Goal: Communication & Community: Answer question/provide support

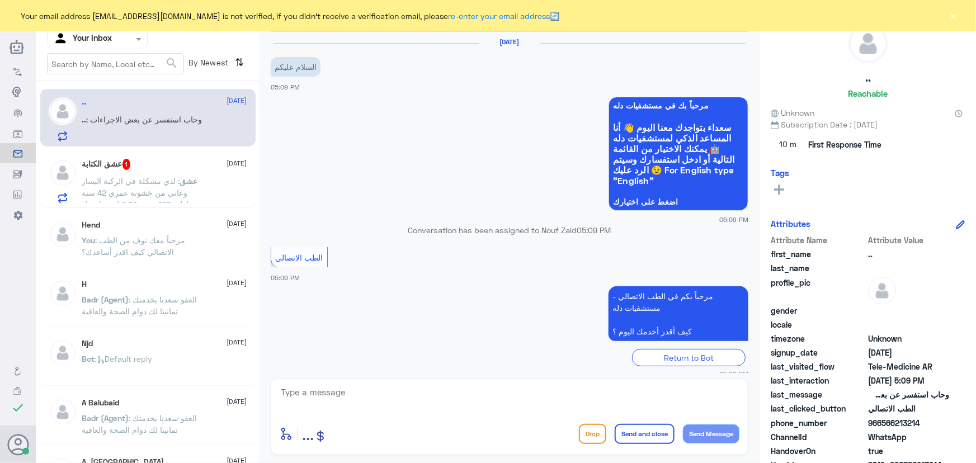
scroll to position [87, 0]
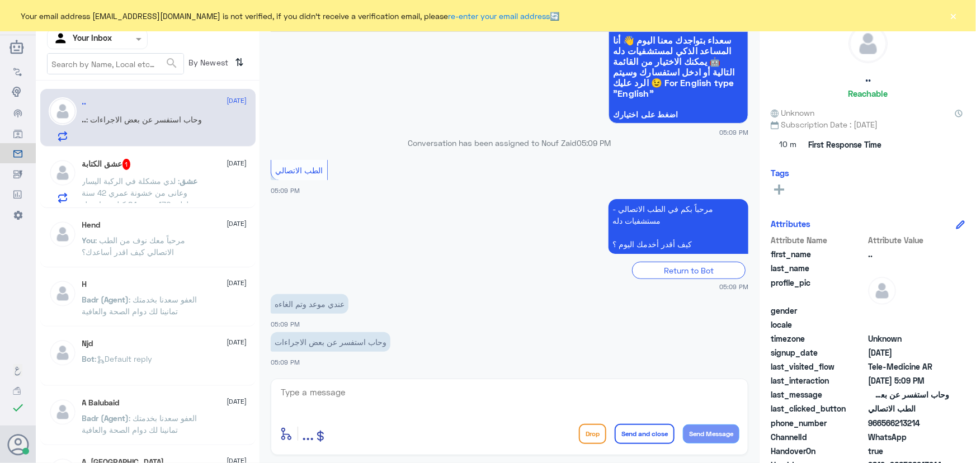
click at [368, 383] on div "enter flow name ... Drop Send and close Send Message" at bounding box center [510, 417] width 478 height 77
click at [366, 385] on textarea at bounding box center [510, 398] width 460 height 27
click at [150, 178] on span ": ‏لدي مشكلة في الركبة اليسار وعانى من خشونة عمري 42 سنة طولي 170 وزني 84 كيلو …" at bounding box center [137, 198] width 111 height 45
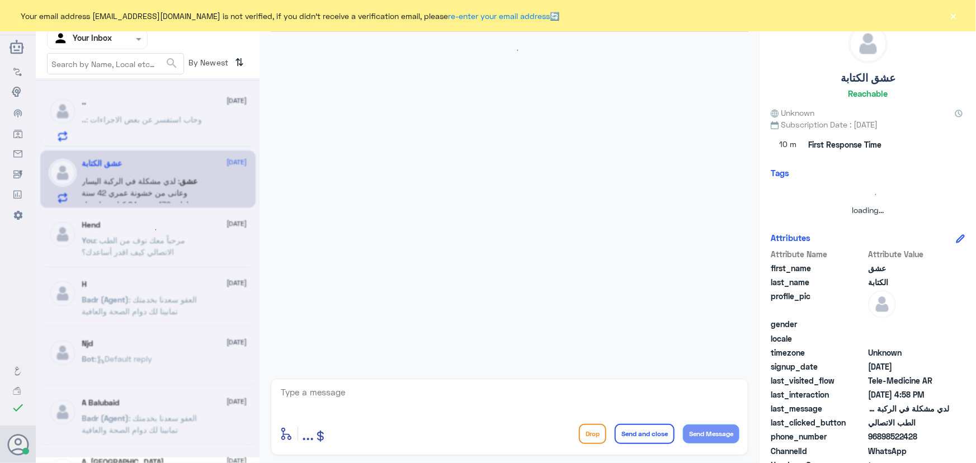
scroll to position [79, 0]
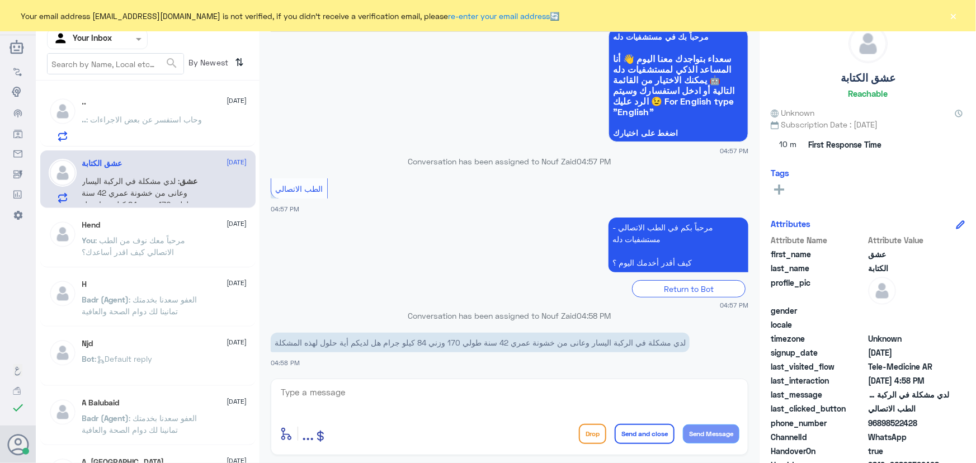
click at [404, 391] on textarea at bounding box center [510, 398] width 460 height 27
click at [957, 12] on button "×" at bounding box center [953, 15] width 11 height 11
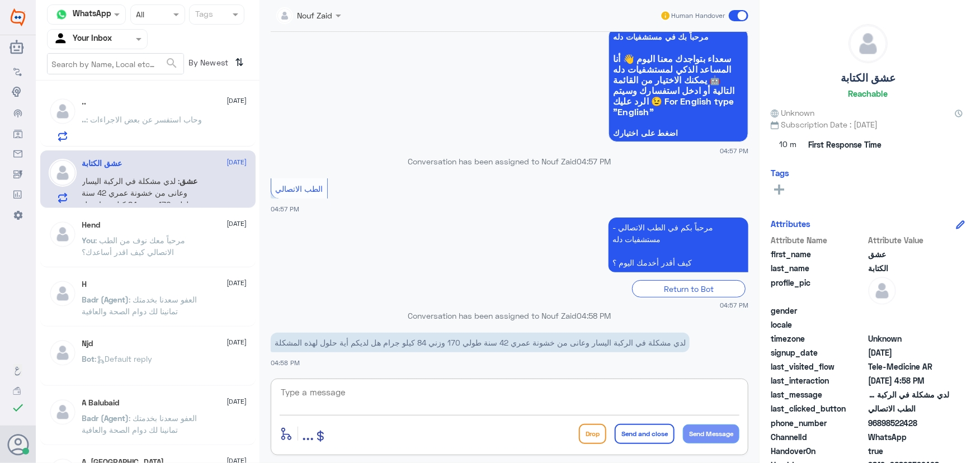
click at [401, 385] on textarea at bounding box center [510, 398] width 460 height 27
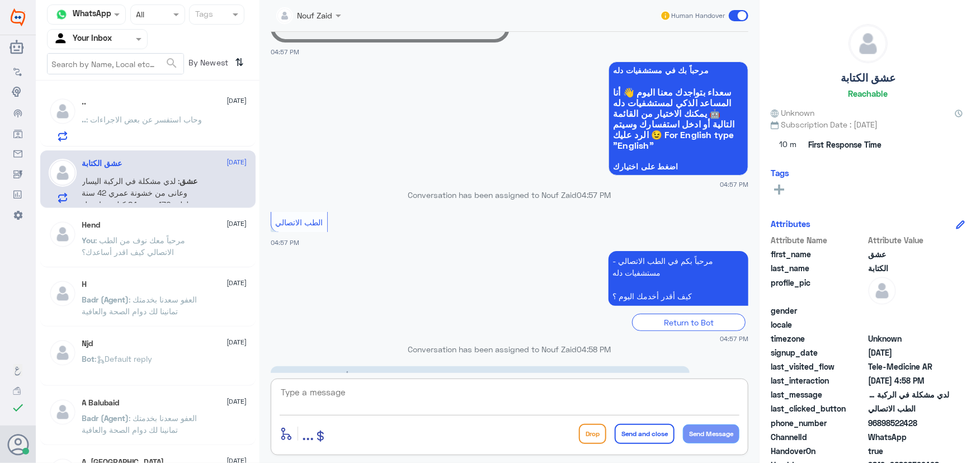
scroll to position [80, 0]
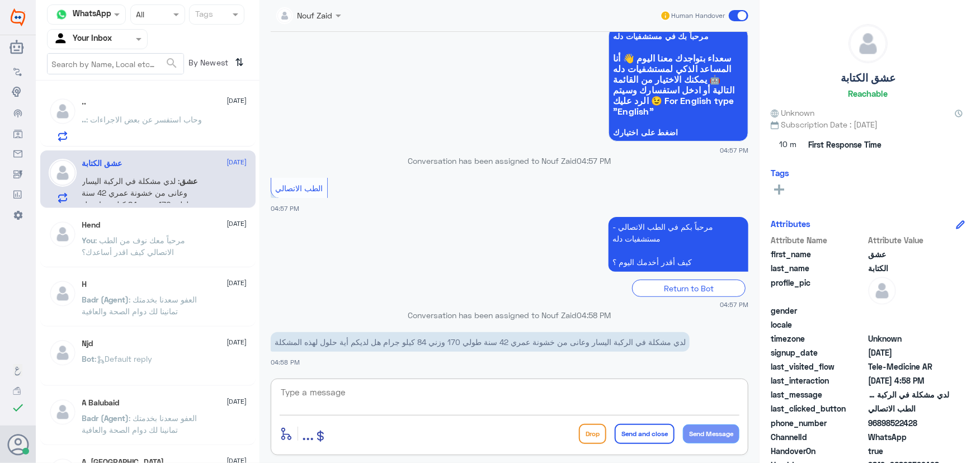
click at [346, 400] on textarea at bounding box center [510, 398] width 460 height 27
paste textarea "مرحباً معك نوف من الطب الاتصالي"
type textarea "مرحباً معك نوف من الطب الاتصالي"
click at [707, 428] on button "Send Message" at bounding box center [711, 433] width 56 height 19
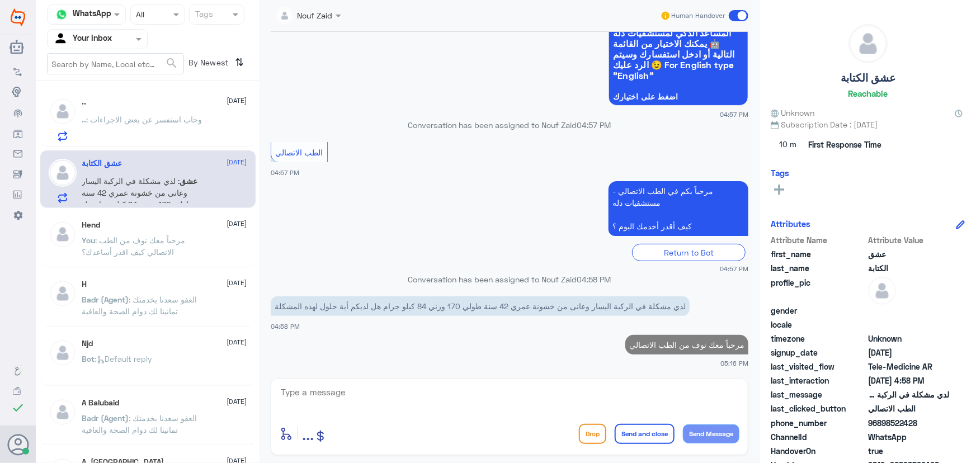
click at [635, 387] on textarea at bounding box center [510, 398] width 460 height 27
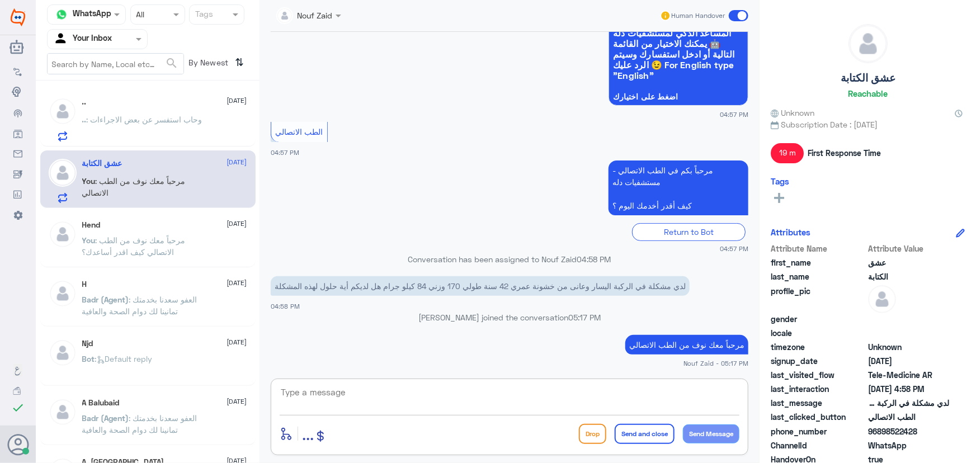
click at [351, 385] on textarea at bounding box center [510, 398] width 460 height 27
click at [352, 402] on textarea at bounding box center [510, 398] width 460 height 27
paste textarea "هنا الطب الاتصالي لكل مايخص الاستشارة الفورية من خلال التطبيق والتي من خلالها ي…"
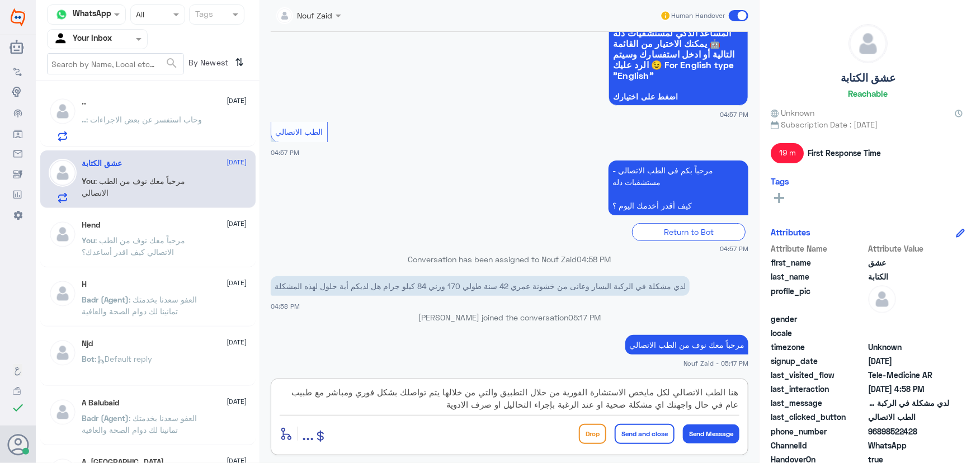
type textarea "هنا الطب الاتصالي لكل مايخص الاستشارة الفورية من خلال التطبيق والتي من خلالها ي…"
click at [659, 430] on button "Send and close" at bounding box center [645, 434] width 60 height 20
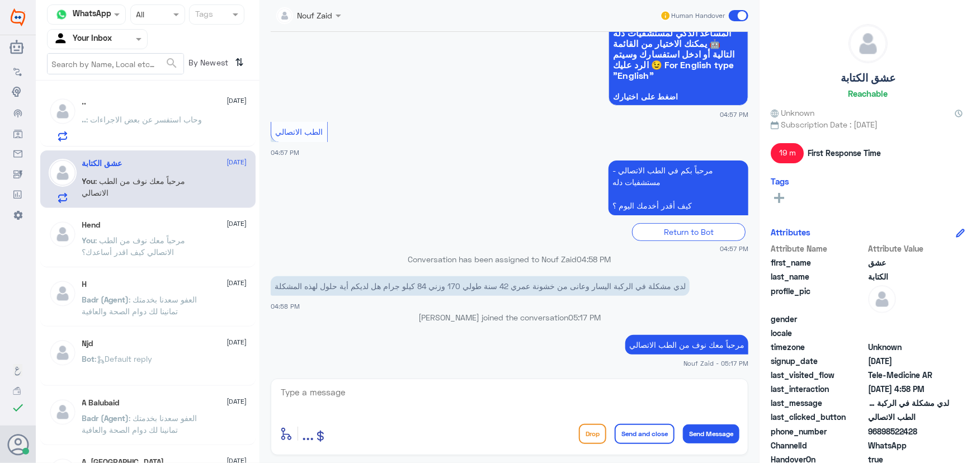
scroll to position [210, 0]
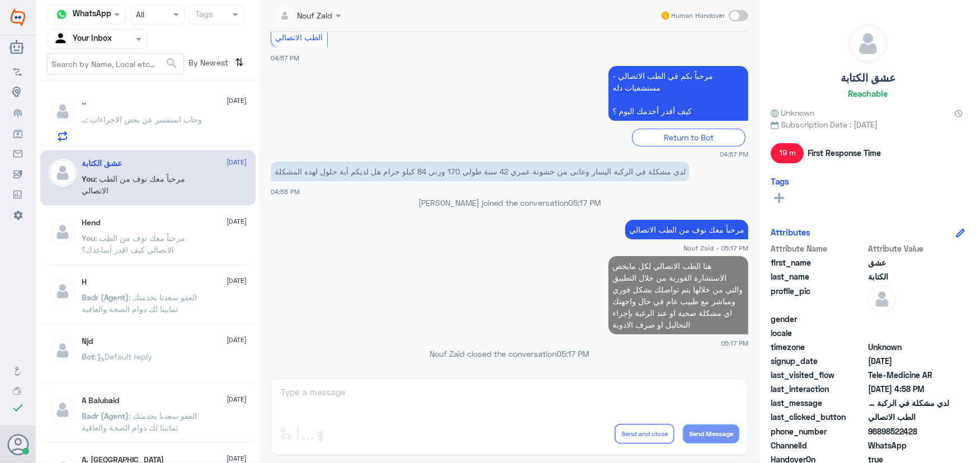
click at [158, 127] on p ".. : وحاب استفسر عن بعض الاجراءات" at bounding box center [142, 128] width 120 height 28
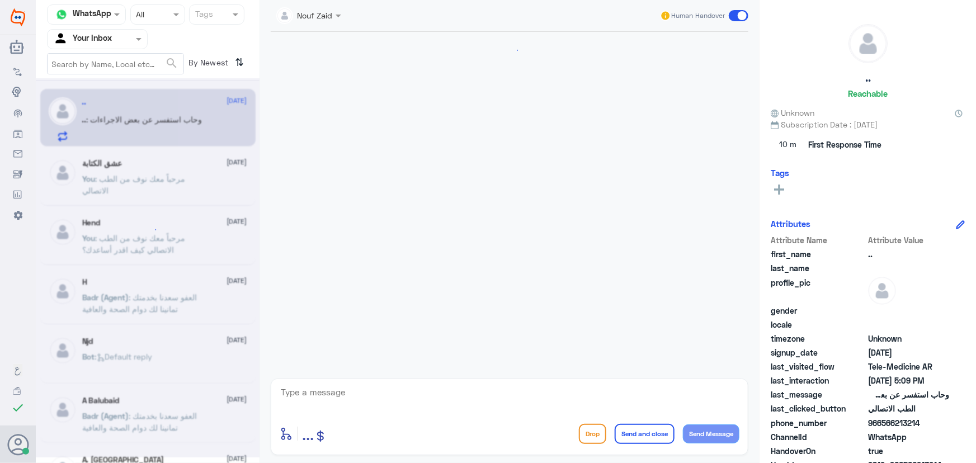
scroll to position [87, 0]
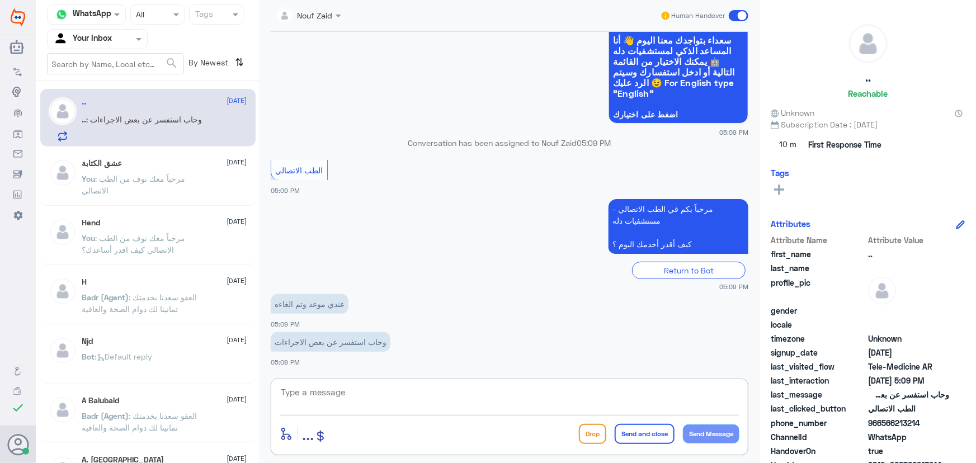
click at [329, 390] on textarea at bounding box center [510, 398] width 460 height 27
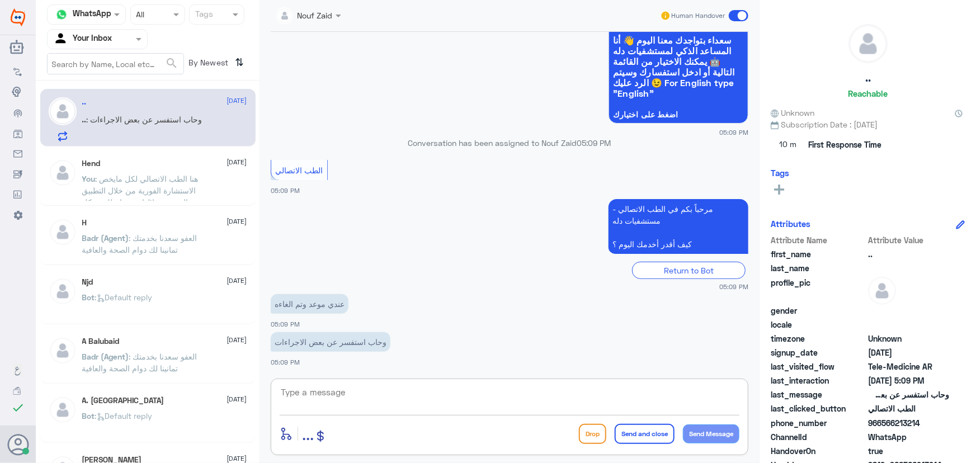
paste textarea "مرحباً معك نوف من الطب الاتصالي كيف اقدر أساعدك؟"
type textarea "مرحباً معك نوف من الطب الاتصالي كيف اقدر أساعدك؟"
click at [712, 431] on button "Send Message" at bounding box center [711, 433] width 56 height 19
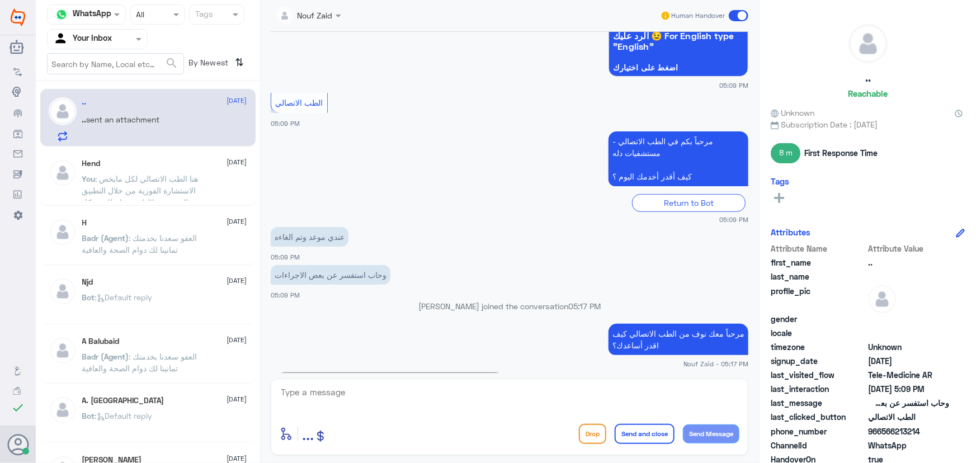
scroll to position [233, 0]
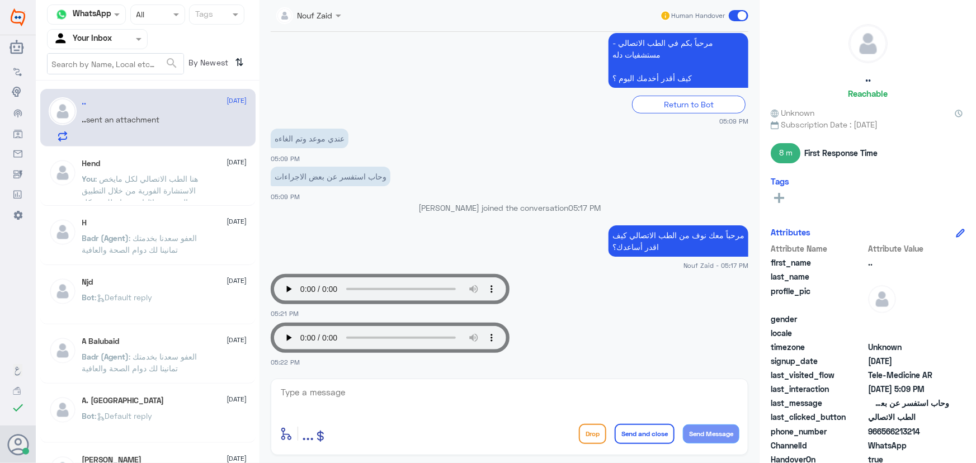
click at [350, 391] on textarea at bounding box center [510, 398] width 460 height 27
click at [165, 179] on span ": هنا الطب الاتصالي لكل مايخص الاستشارة الفورية من خلال التطبيق والتي من خلالها…" at bounding box center [143, 208] width 123 height 68
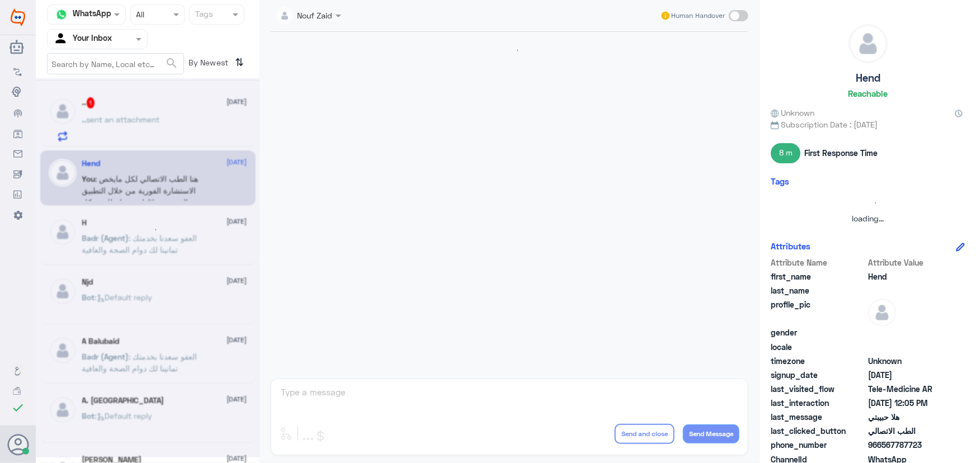
click at [144, 135] on div at bounding box center [148, 267] width 224 height 379
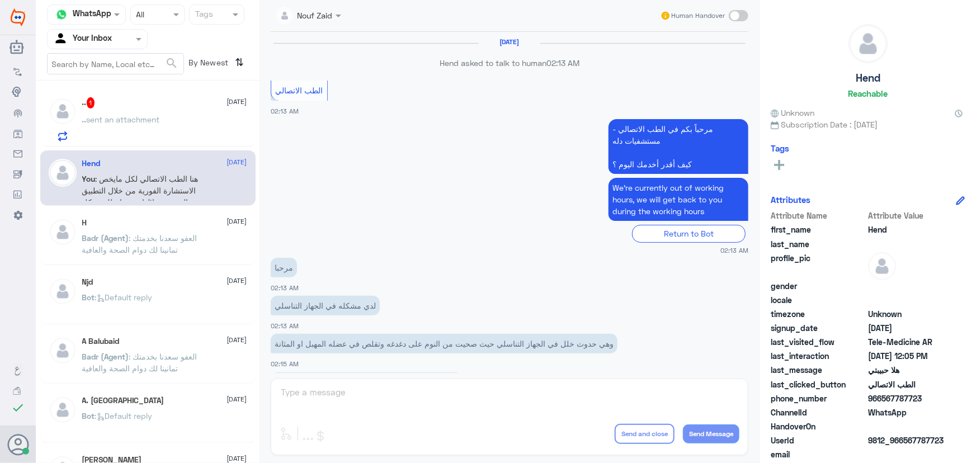
scroll to position [508, 0]
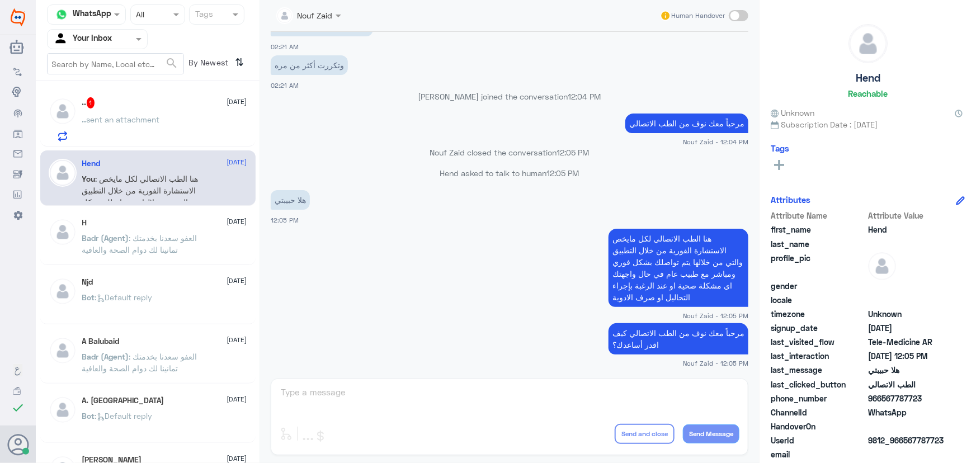
click at [133, 124] on p ".. sent an attachment" at bounding box center [121, 128] width 78 height 28
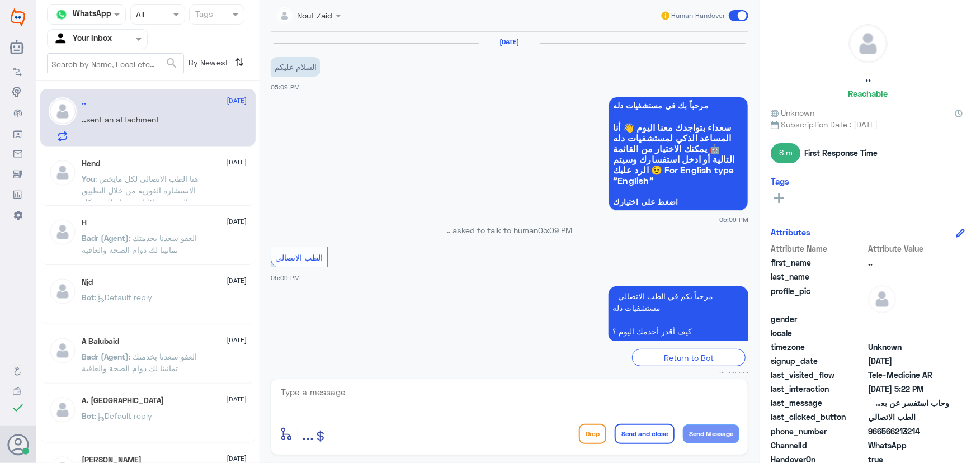
scroll to position [252, 0]
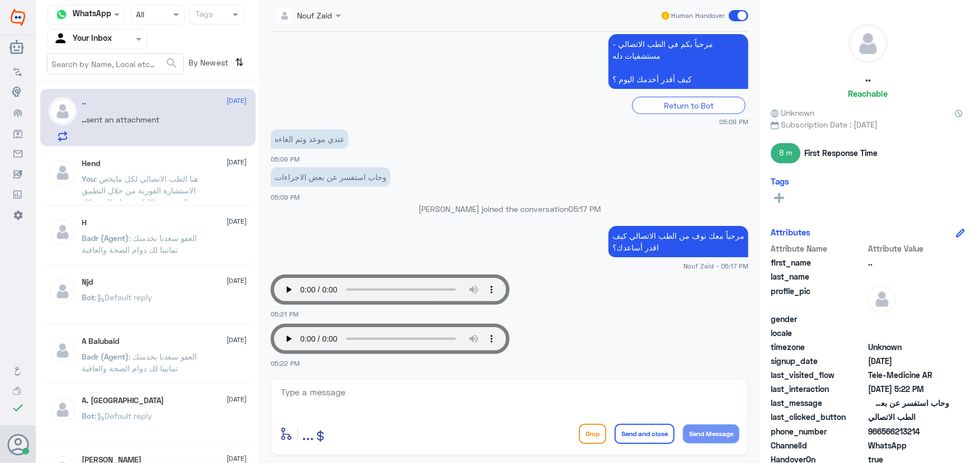
click at [351, 390] on textarea at bounding box center [510, 398] width 460 height 27
drag, startPoint x: 883, startPoint y: 429, endPoint x: 940, endPoint y: 429, distance: 57.0
click at [940, 429] on span "966566213214" at bounding box center [908, 432] width 81 height 12
copy span "566213214"
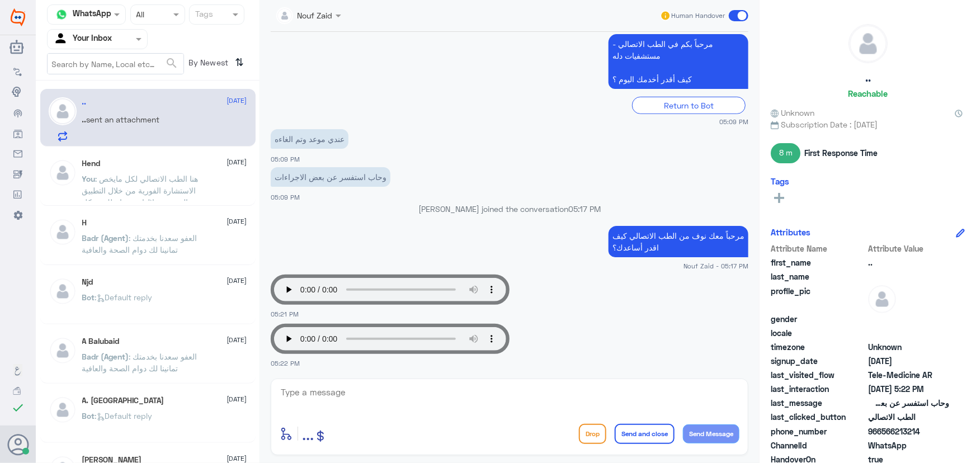
copy span "566213214"
click at [549, 389] on textarea at bounding box center [510, 398] width 460 height 27
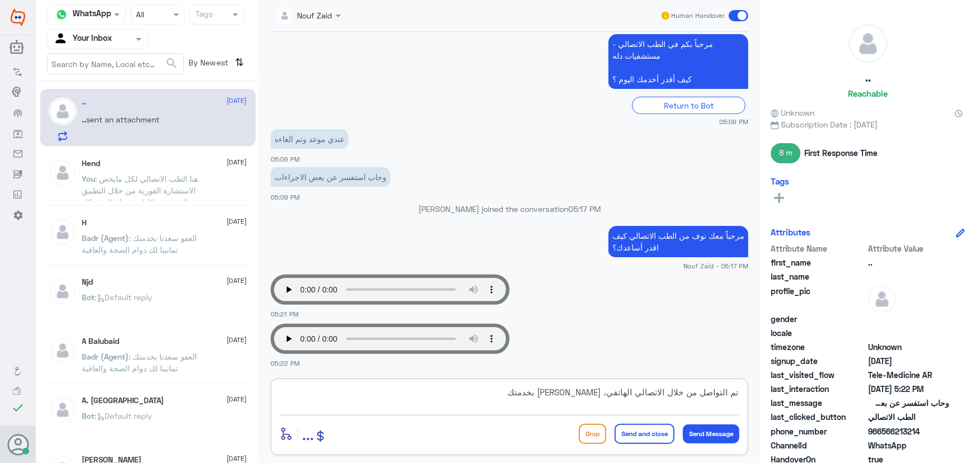
type textarea "تم التواصل من خلال الاتصالي الهاتفي، سعدنا بخدمتك"
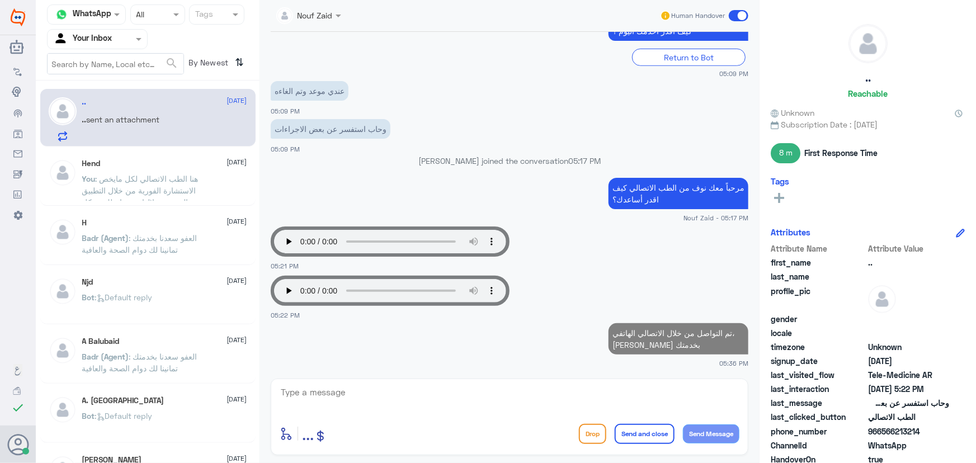
click at [120, 180] on span ": هنا الطب الاتصالي لكل مايخص الاستشارة الفورية من خلال التطبيق والتي من خلالها…" at bounding box center [143, 208] width 123 height 68
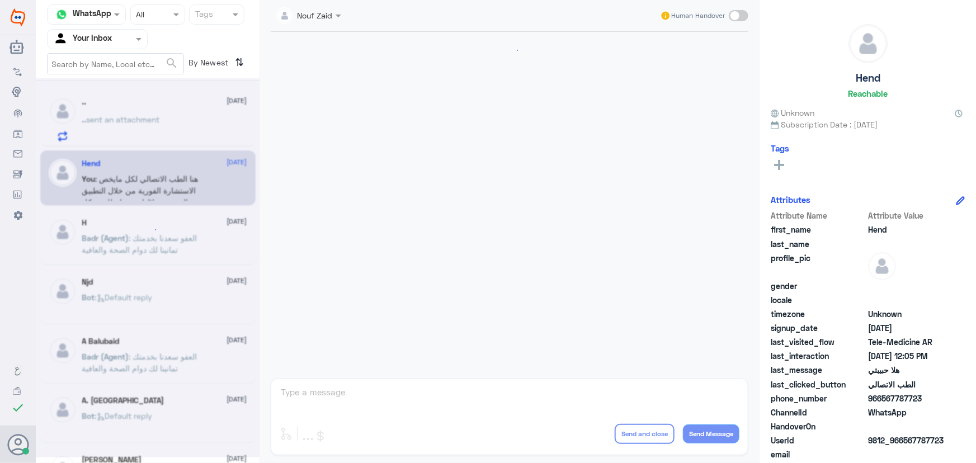
click at [106, 128] on p ".. sent an attachment" at bounding box center [121, 128] width 78 height 28
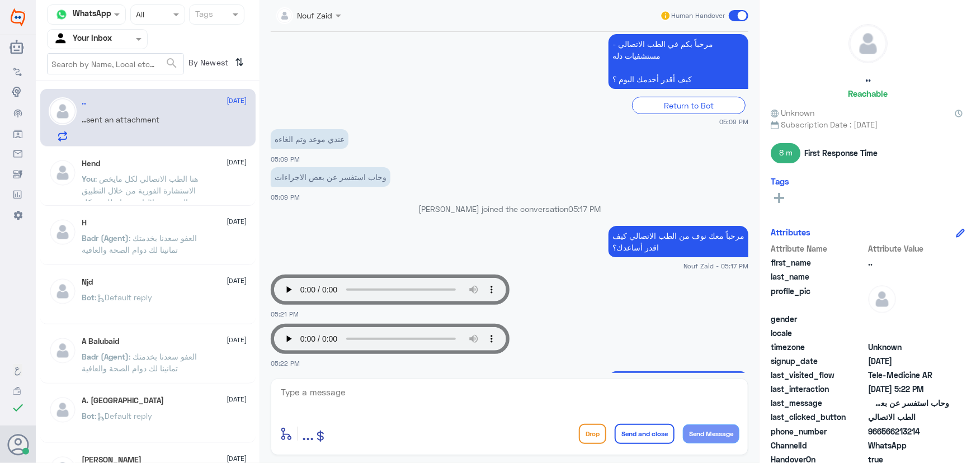
scroll to position [300, 0]
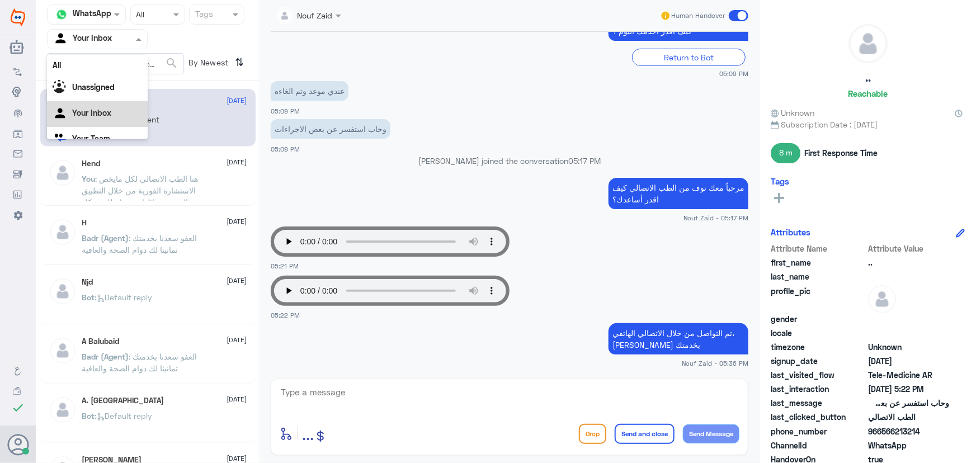
click at [74, 42] on input "text" at bounding box center [84, 38] width 62 height 13
click at [86, 69] on div "All" at bounding box center [97, 65] width 101 height 21
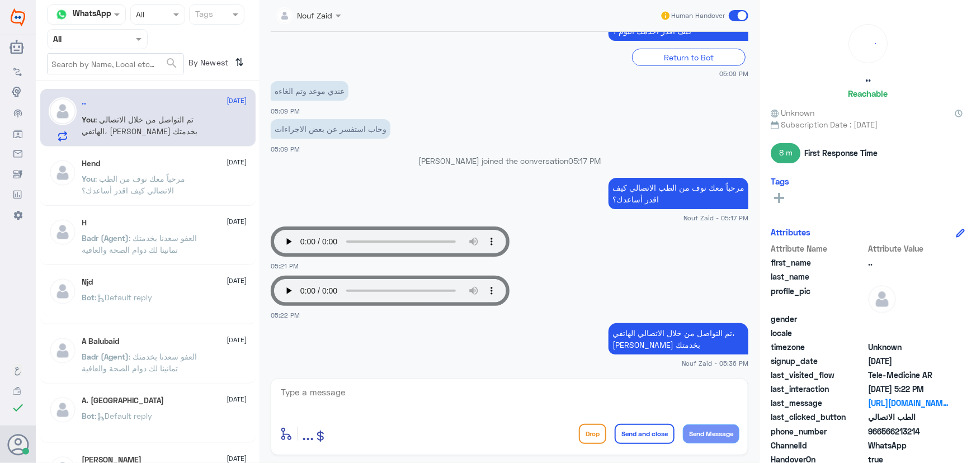
click at [84, 47] on div "Agent Filter All" at bounding box center [97, 39] width 101 height 20
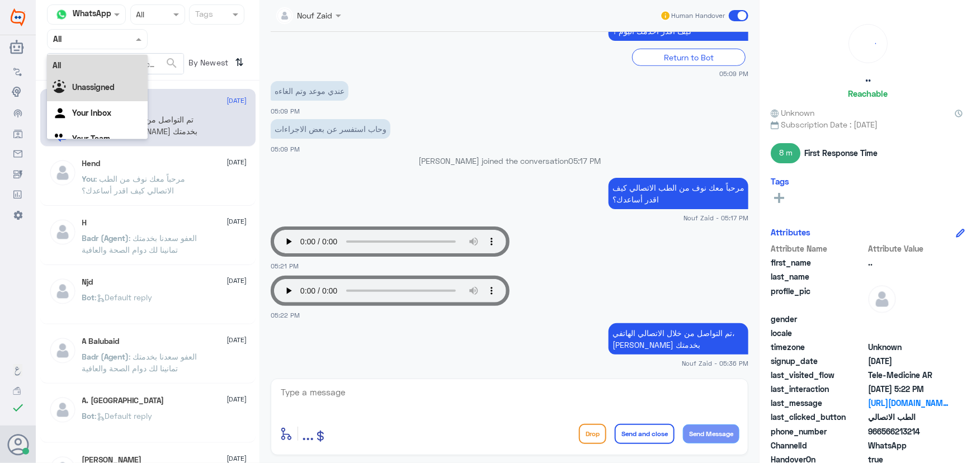
click at [103, 92] on div "Unassigned" at bounding box center [97, 88] width 101 height 26
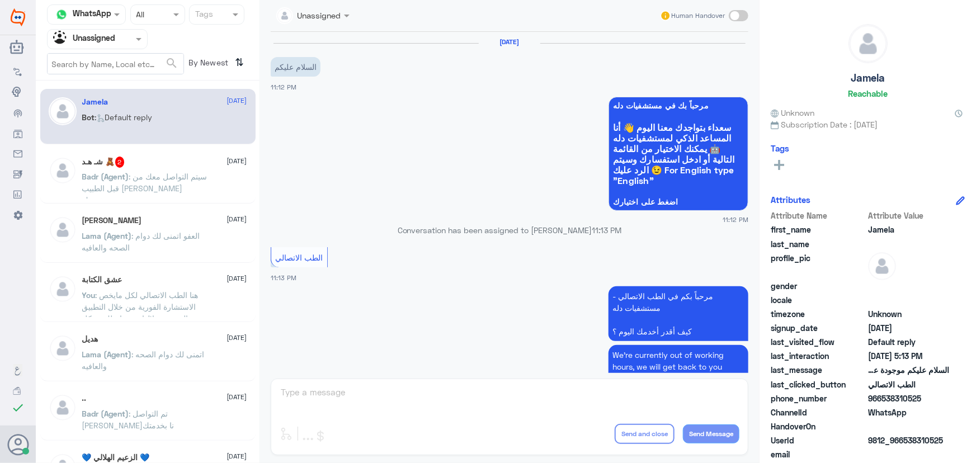
scroll to position [313, 0]
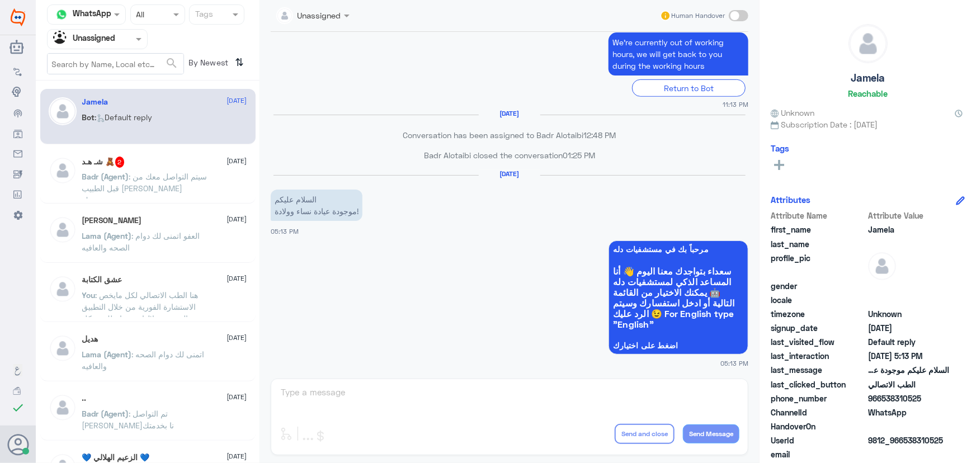
click at [112, 48] on div "Agent Filter Unassigned" at bounding box center [97, 39] width 101 height 20
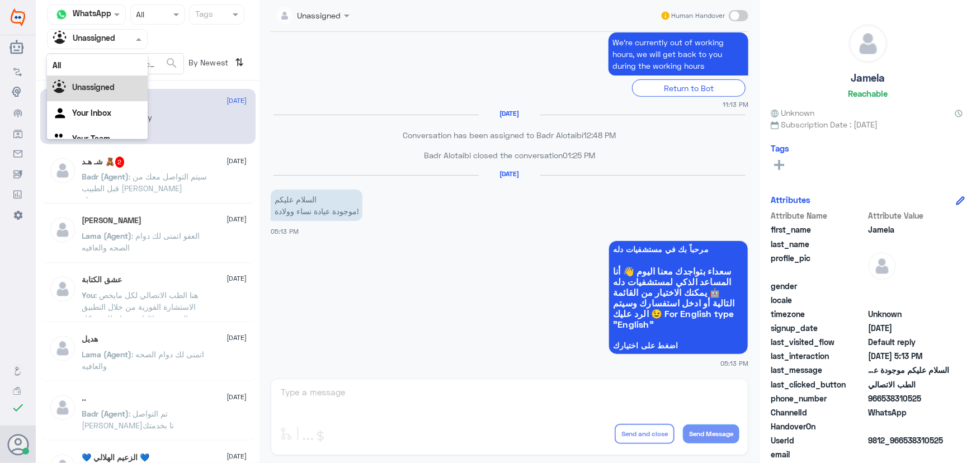
scroll to position [14, 0]
click at [116, 103] on div "Your Inbox" at bounding box center [97, 100] width 101 height 26
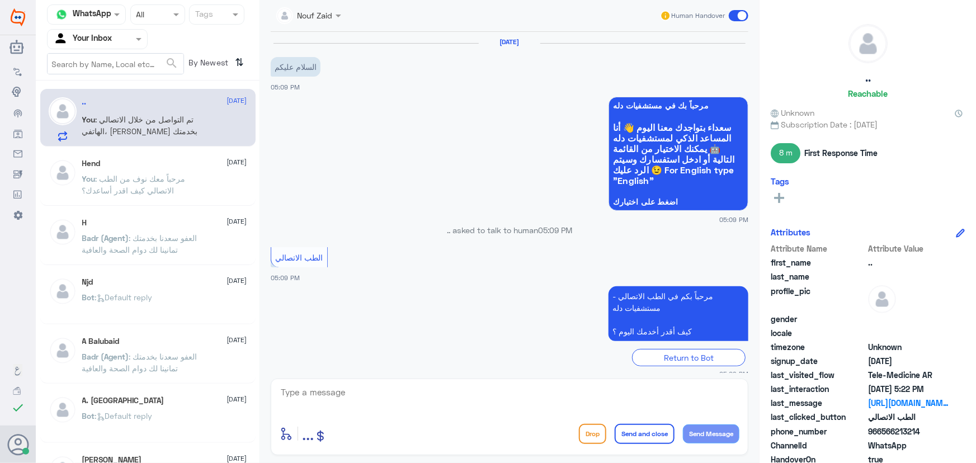
scroll to position [300, 0]
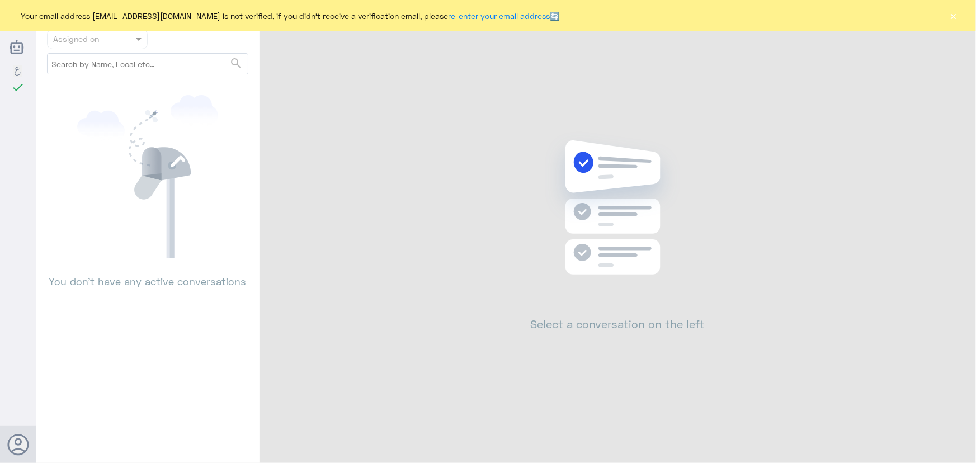
click at [952, 20] on button "×" at bounding box center [953, 15] width 11 height 11
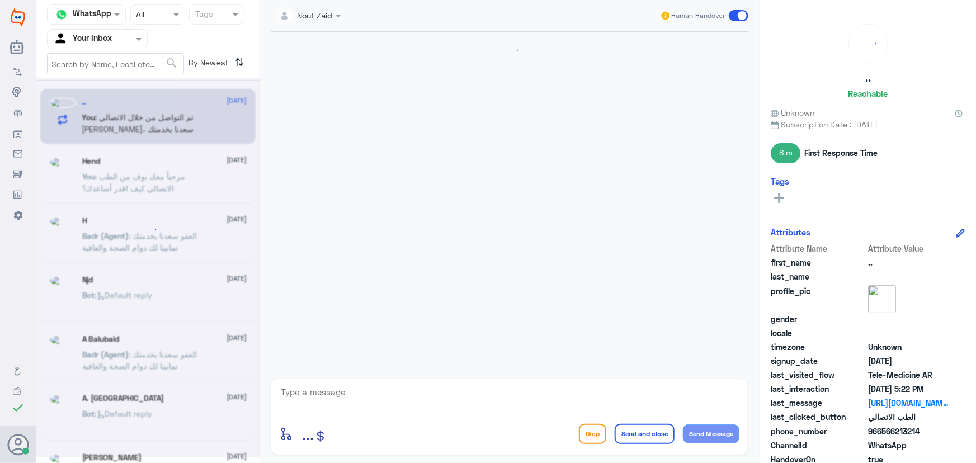
scroll to position [300, 0]
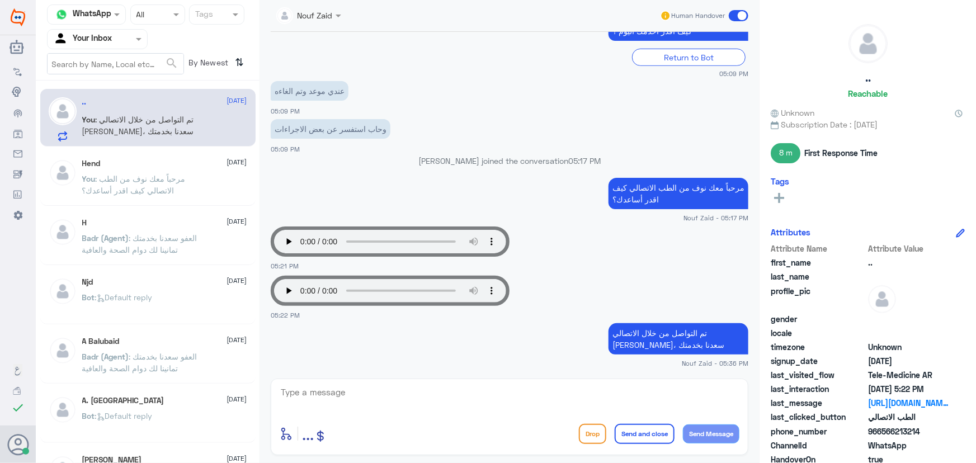
click at [743, 14] on span at bounding box center [739, 15] width 20 height 11
click at [0, 0] on input "checkbox" at bounding box center [0, 0] width 0 height 0
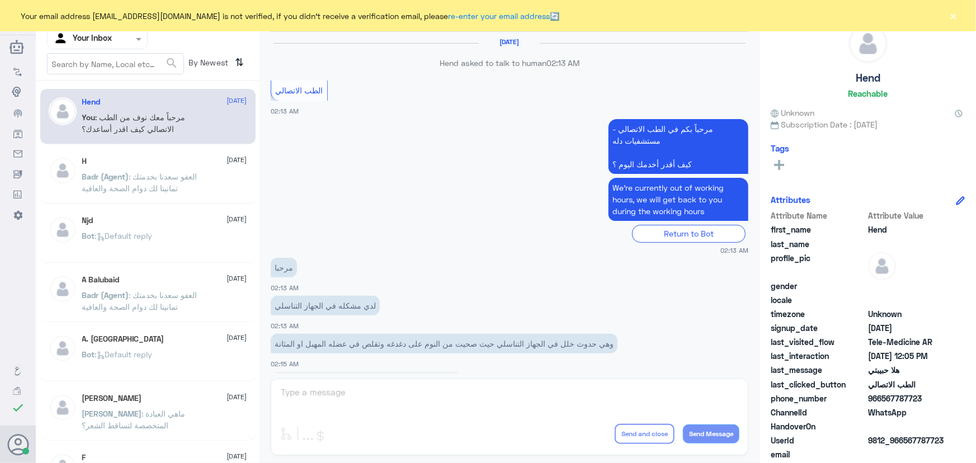
scroll to position [508, 0]
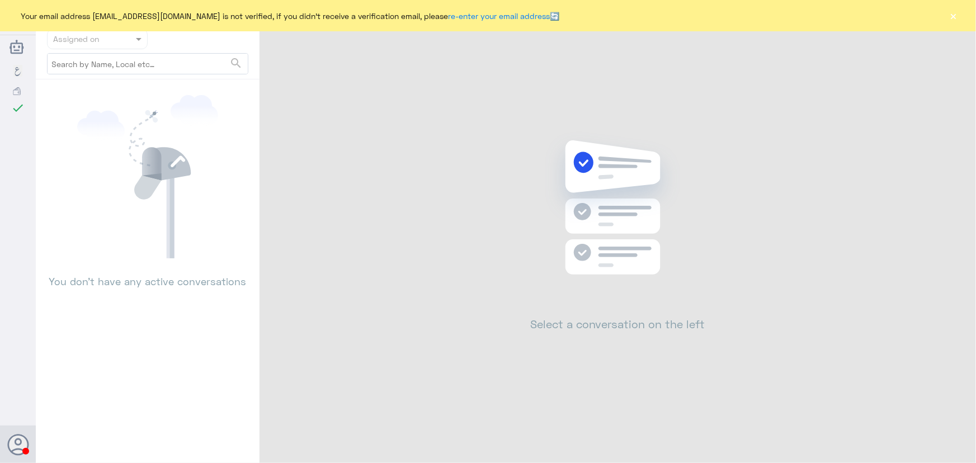
click at [956, 12] on button "×" at bounding box center [953, 15] width 11 height 11
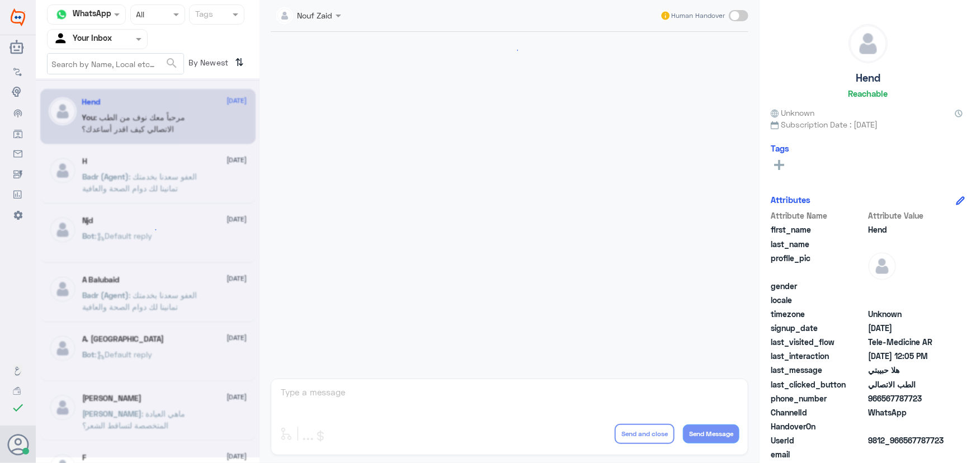
scroll to position [508, 0]
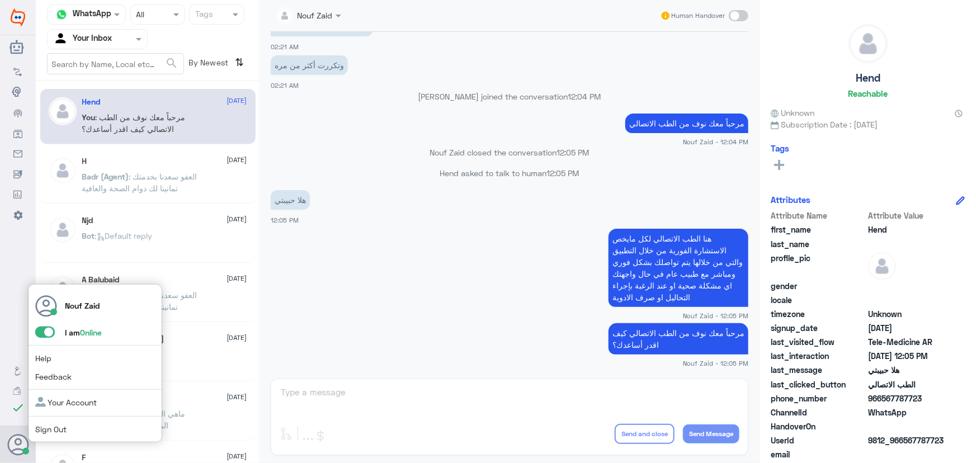
click at [46, 334] on span at bounding box center [45, 332] width 20 height 11
click at [0, 0] on input "checkbox" at bounding box center [0, 0] width 0 height 0
click at [51, 335] on span at bounding box center [45, 332] width 20 height 11
click at [0, 0] on input "checkbox" at bounding box center [0, 0] width 0 height 0
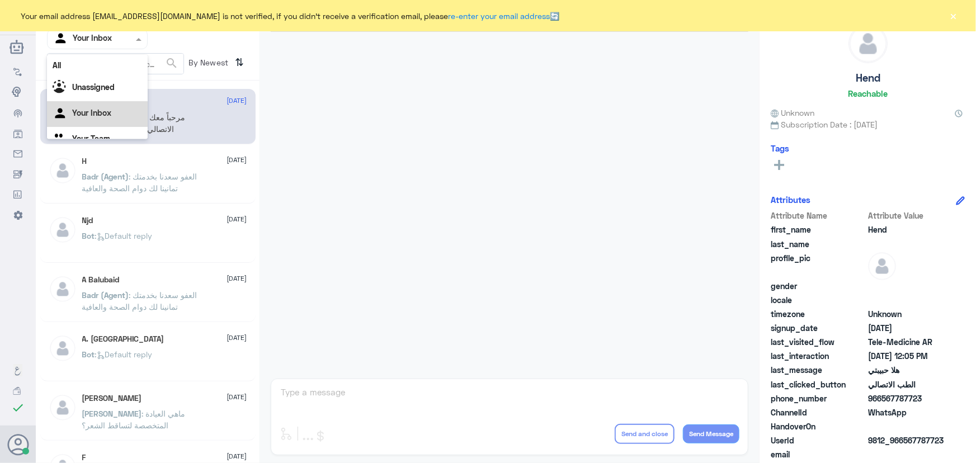
click at [93, 45] on div "Your Inbox" at bounding box center [82, 39] width 59 height 17
click at [96, 68] on div "All" at bounding box center [97, 65] width 101 height 21
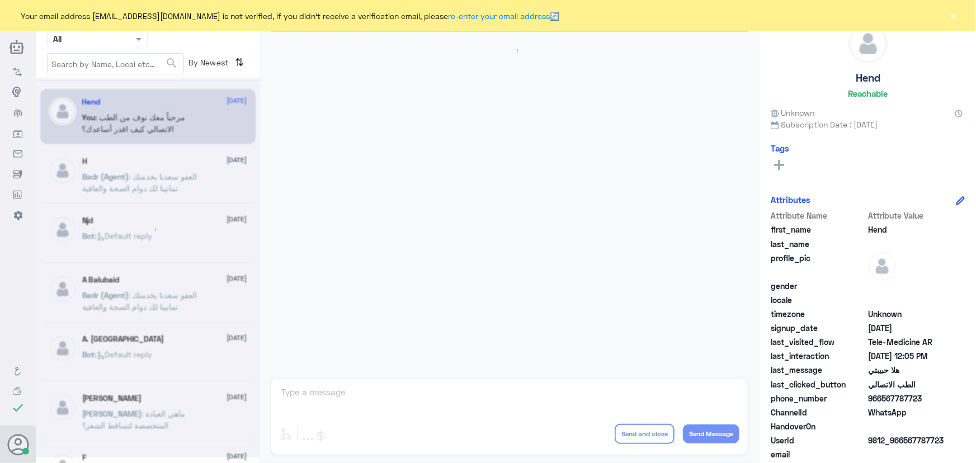
scroll to position [508, 0]
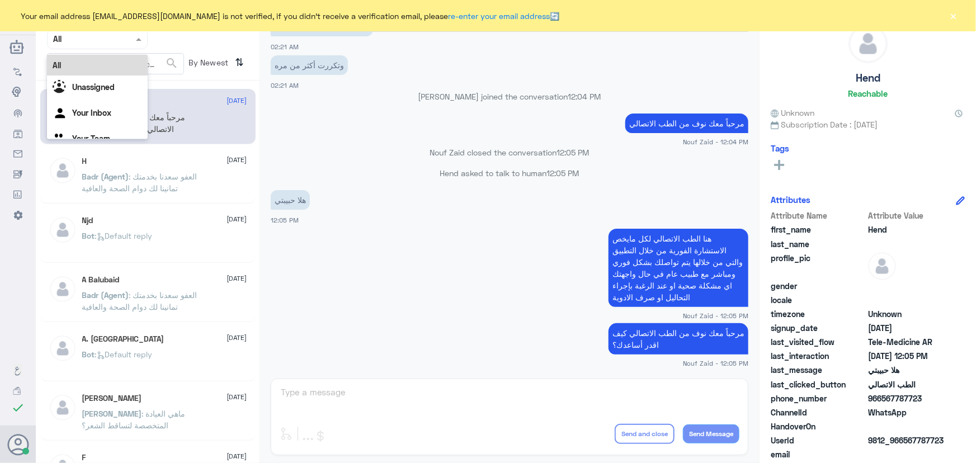
click at [110, 39] on input "text" at bounding box center [84, 38] width 62 height 13
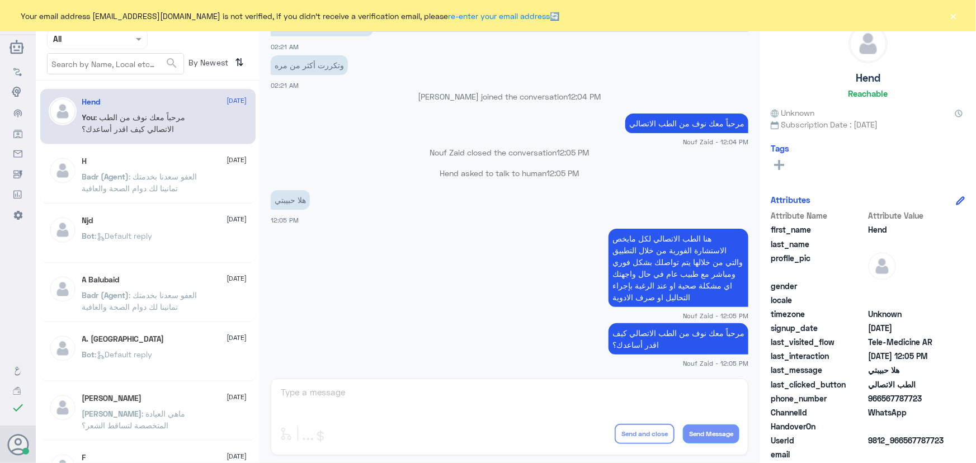
click at [204, 127] on p "You : مرحباً معك نوف من الطب الاتصالي كيف اقدر أساعدك؟" at bounding box center [145, 125] width 126 height 28
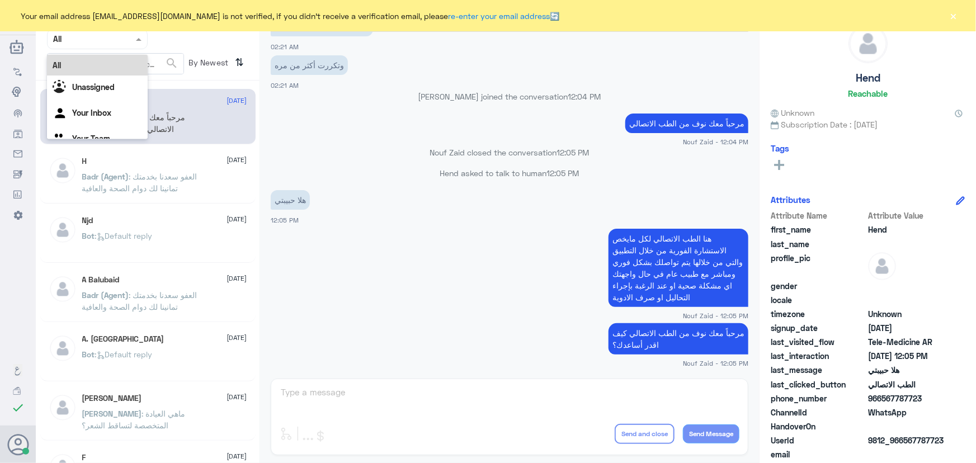
drag, startPoint x: 101, startPoint y: 46, endPoint x: 101, endPoint y: 57, distance: 11.2
click at [101, 45] on div "Agent Filter All" at bounding box center [97, 39] width 101 height 20
click at [358, 147] on p "Nouf Zaid closed the conversation 12:05 PM" at bounding box center [510, 153] width 478 height 12
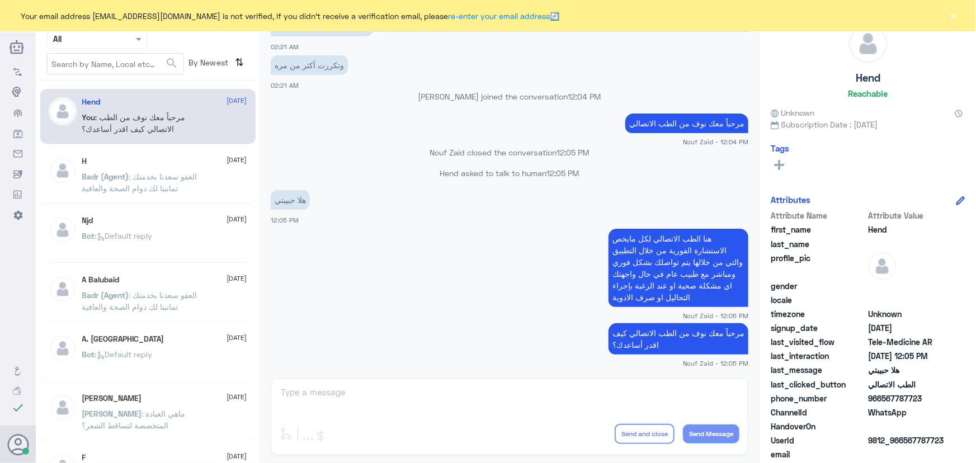
click at [120, 34] on div at bounding box center [98, 38] width 100 height 13
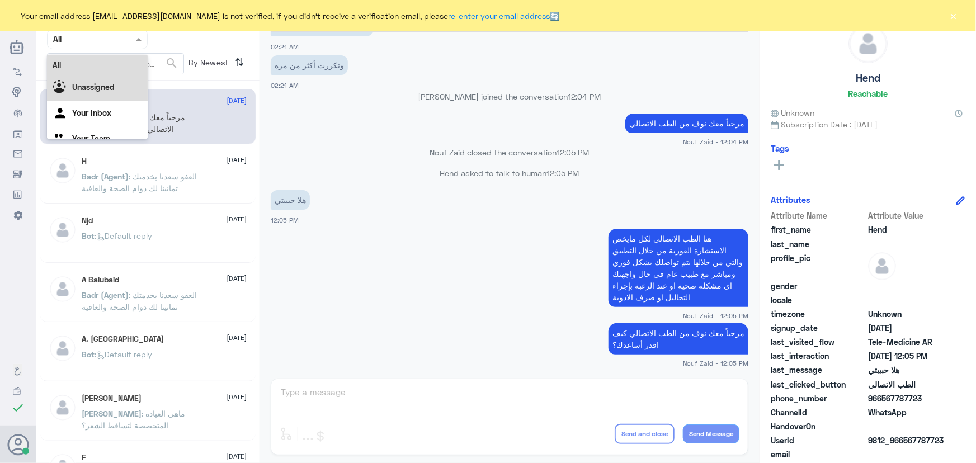
click at [122, 96] on div "Unassigned" at bounding box center [97, 88] width 101 height 26
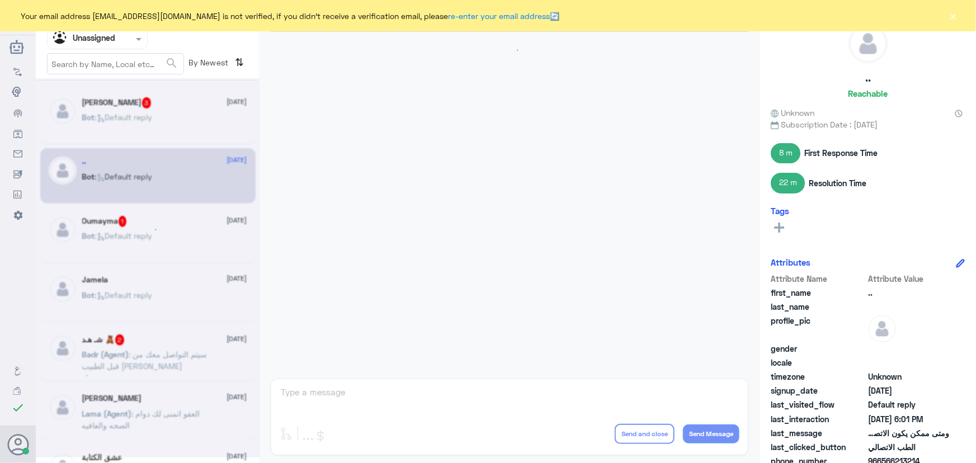
scroll to position [660, 0]
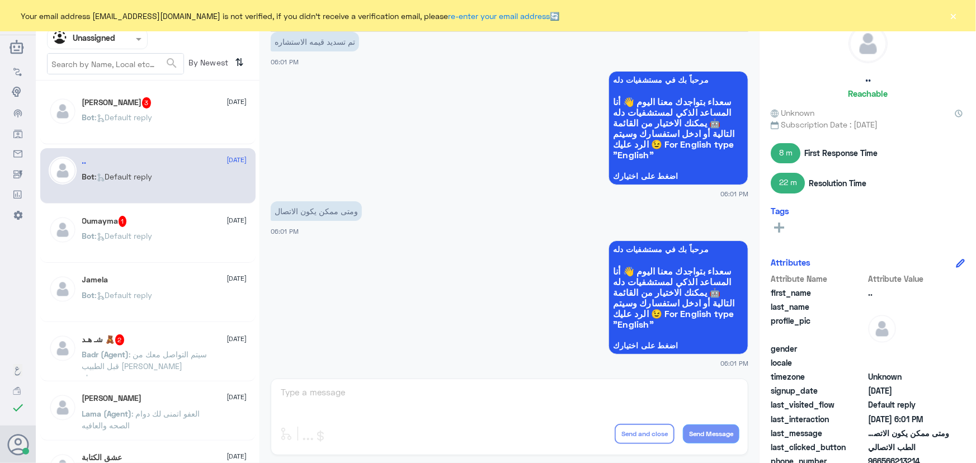
click at [149, 121] on p "Bot : Default reply" at bounding box center [117, 125] width 70 height 28
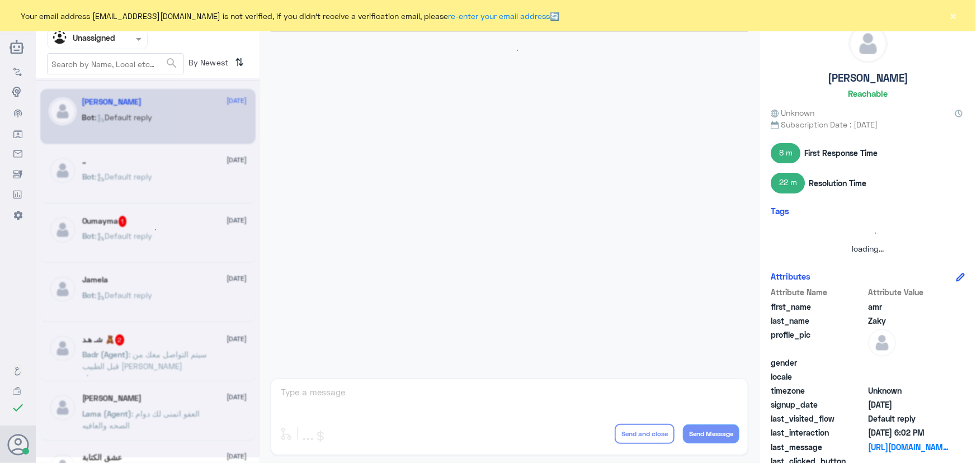
scroll to position [250, 0]
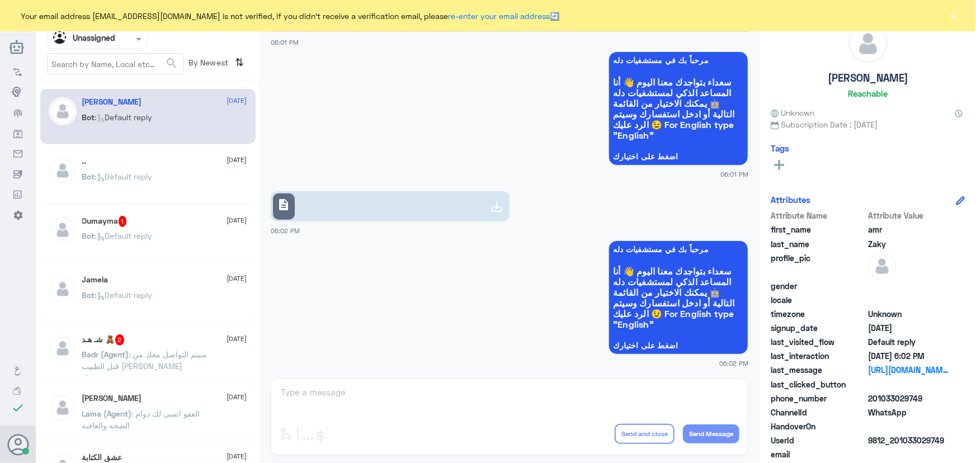
click at [150, 172] on span ": Default reply" at bounding box center [124, 177] width 58 height 10
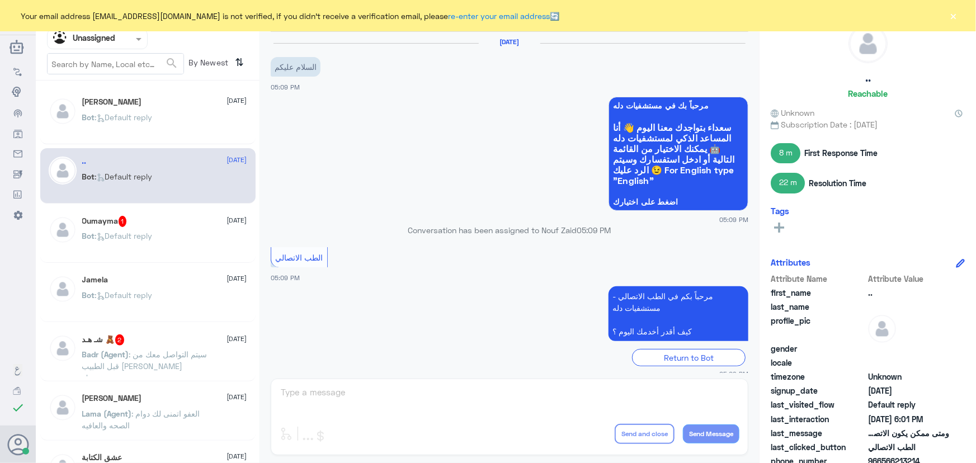
scroll to position [660, 0]
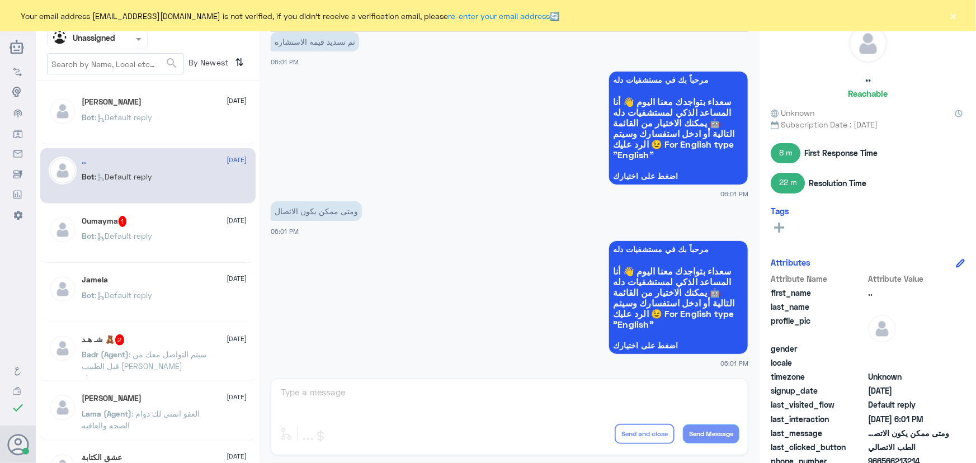
click at [158, 233] on div "Bot : Default reply" at bounding box center [164, 245] width 165 height 25
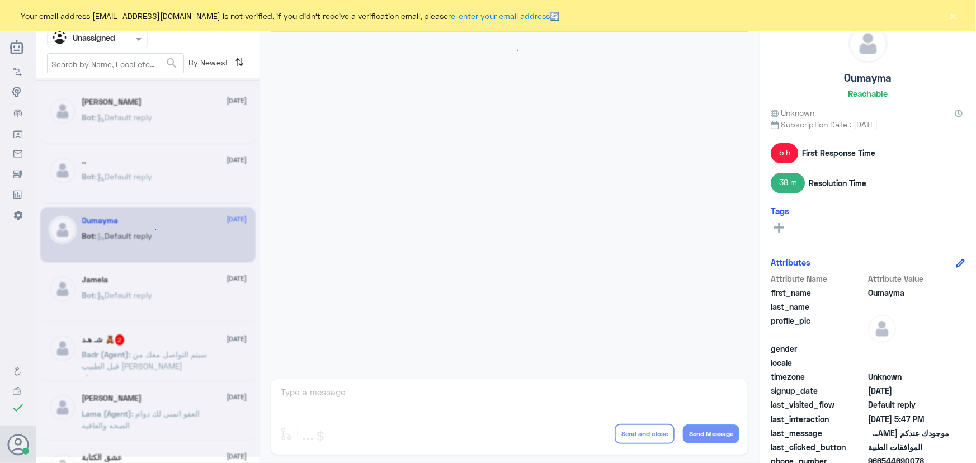
scroll to position [464, 0]
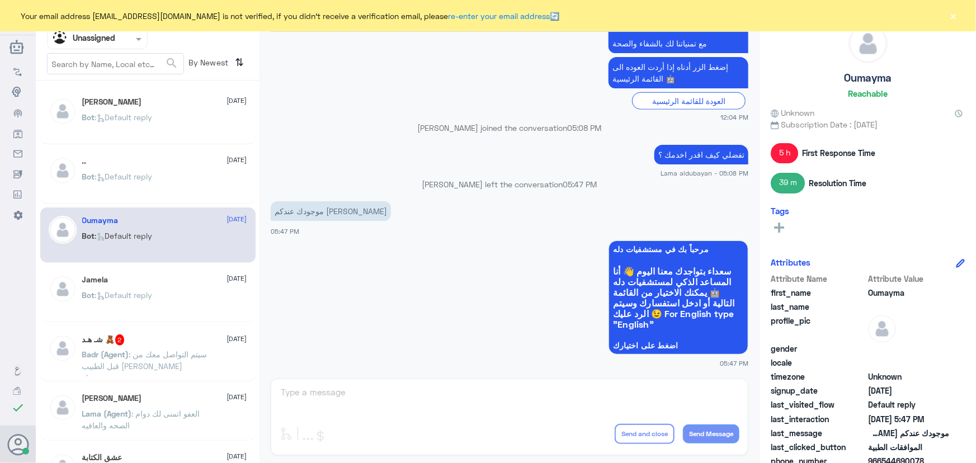
click at [179, 301] on div "Bot : Default reply" at bounding box center [164, 304] width 165 height 25
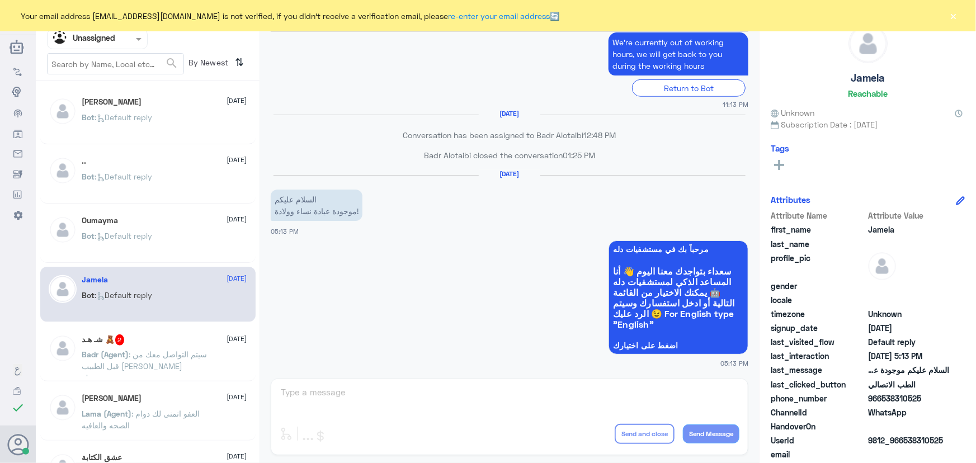
scroll to position [50, 0]
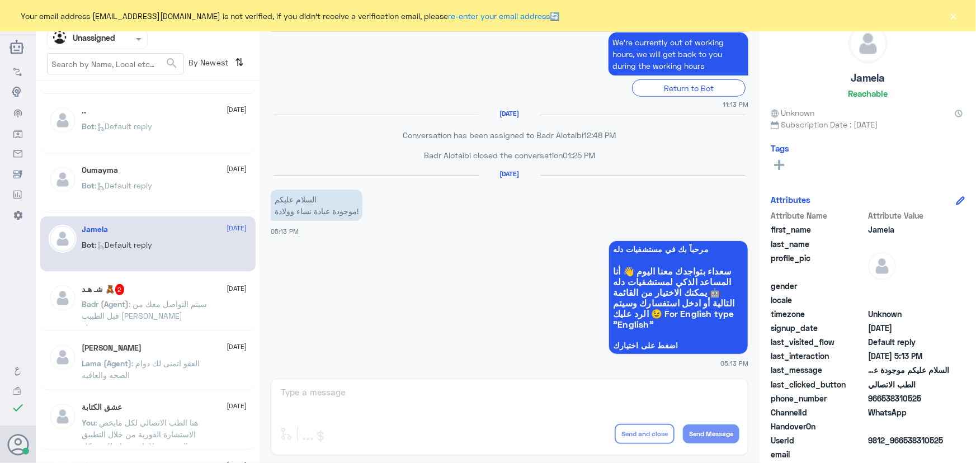
click at [134, 339] on div "سعيد 13 September Lama (Agent) : العفو اتمنى لك دوام الصحه والعافيه" at bounding box center [147, 362] width 215 height 55
click at [149, 189] on p "Bot : Default reply" at bounding box center [117, 194] width 70 height 28
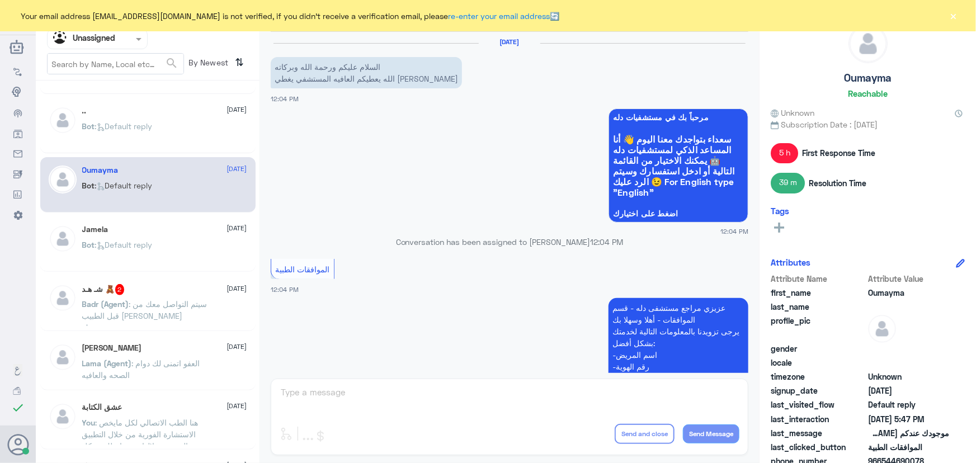
scroll to position [464, 0]
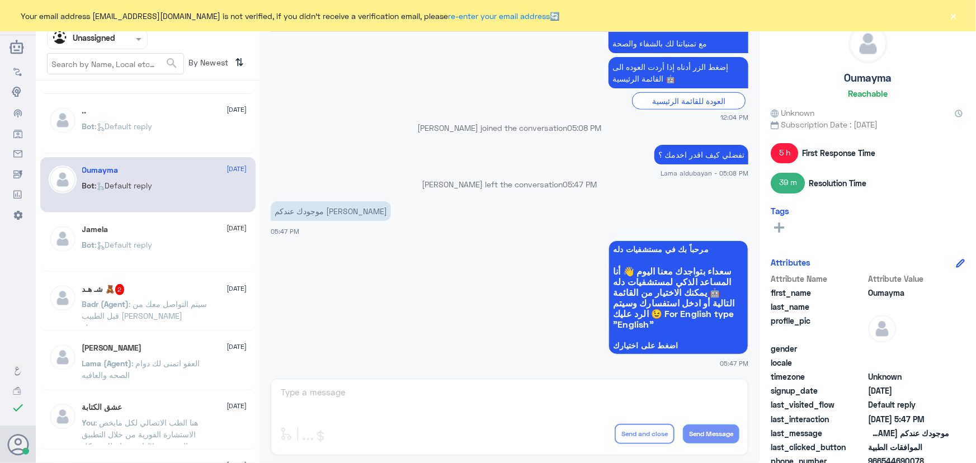
click at [152, 249] on p "Bot : Default reply" at bounding box center [117, 253] width 70 height 28
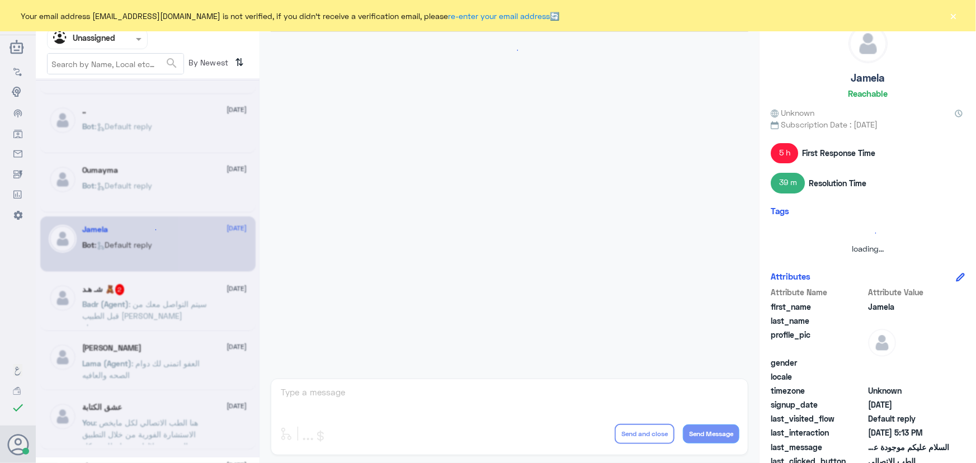
click at [141, 294] on div at bounding box center [148, 267] width 224 height 379
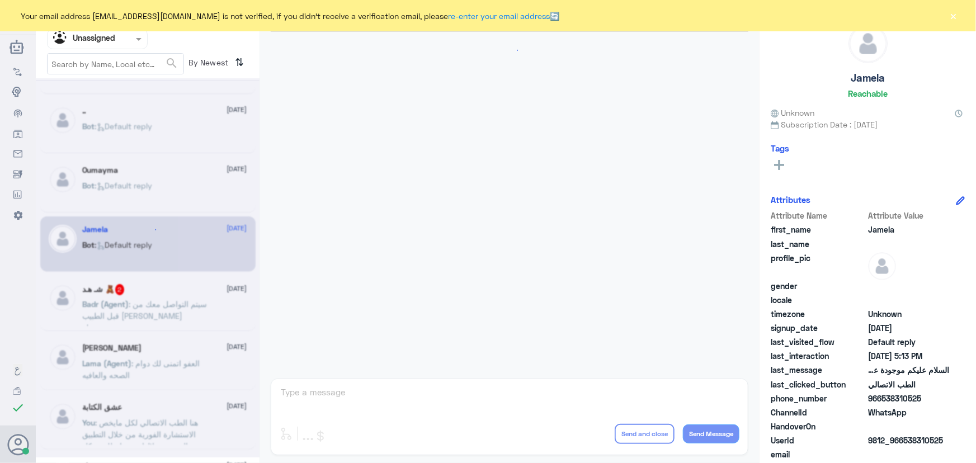
scroll to position [313, 0]
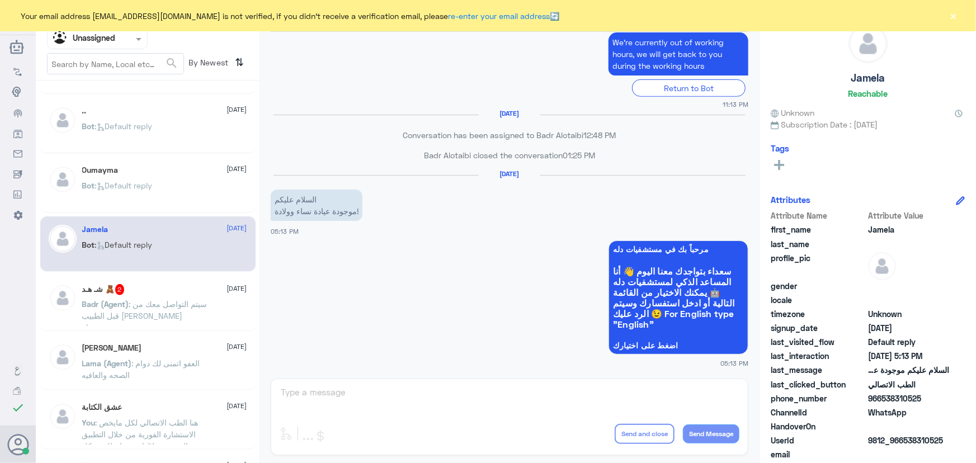
click at [135, 343] on div "سعيد 13 September" at bounding box center [164, 348] width 165 height 10
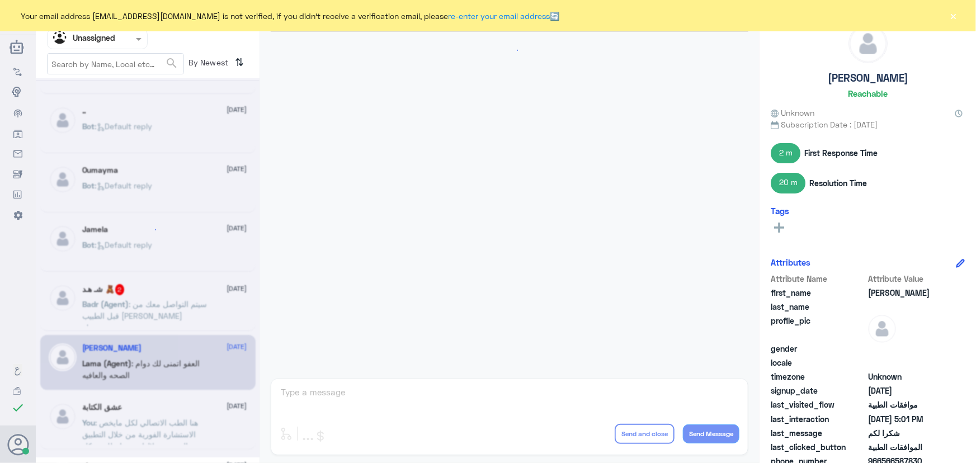
scroll to position [755, 0]
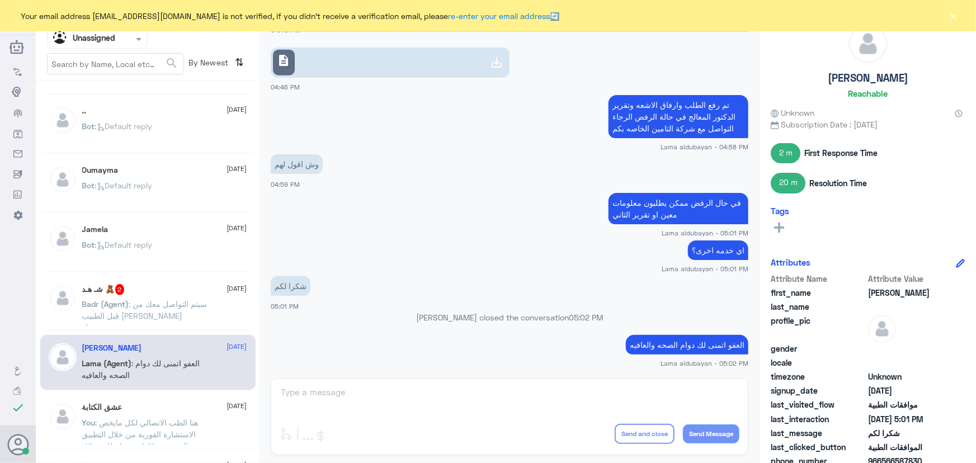
click at [144, 306] on p "Badr (Agent) : سيتم التواصل معك من قبل الطبيب سعدنا بخدمتك" at bounding box center [145, 312] width 126 height 28
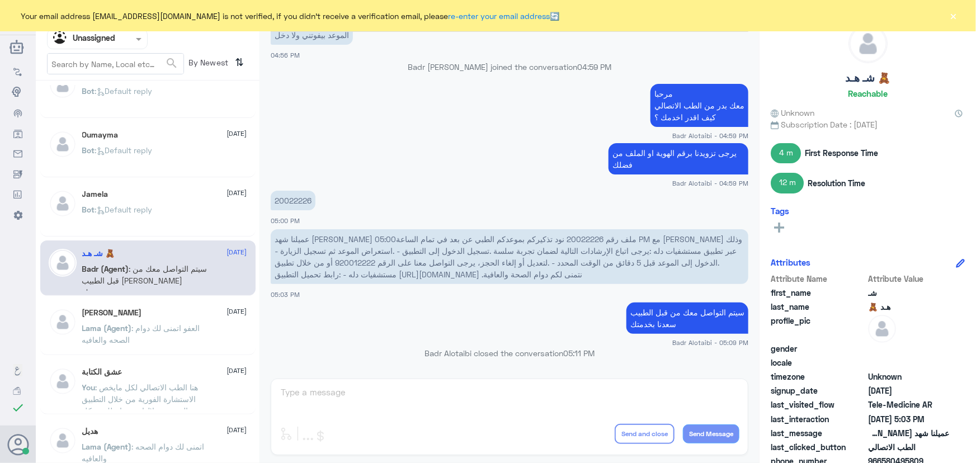
scroll to position [101, 0]
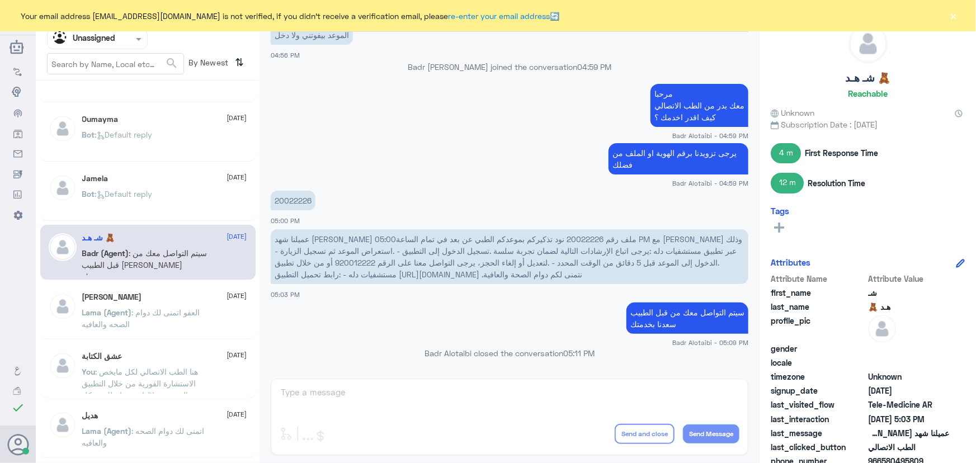
click at [153, 311] on span ": العفو اتمنى لك دوام الصحه والعافيه" at bounding box center [141, 318] width 118 height 21
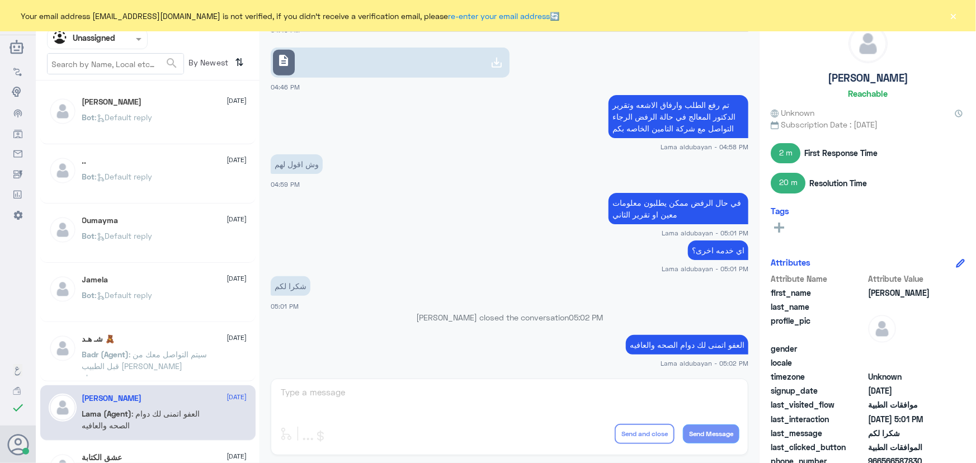
click at [136, 152] on div ".. 13 September Bot : Default reply" at bounding box center [147, 175] width 215 height 55
click at [134, 192] on p "Bot : Default reply" at bounding box center [117, 185] width 70 height 28
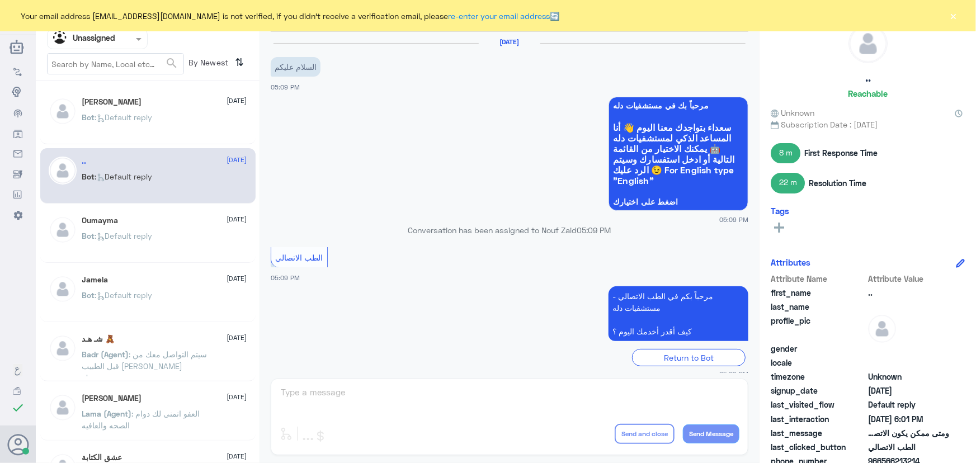
scroll to position [660, 0]
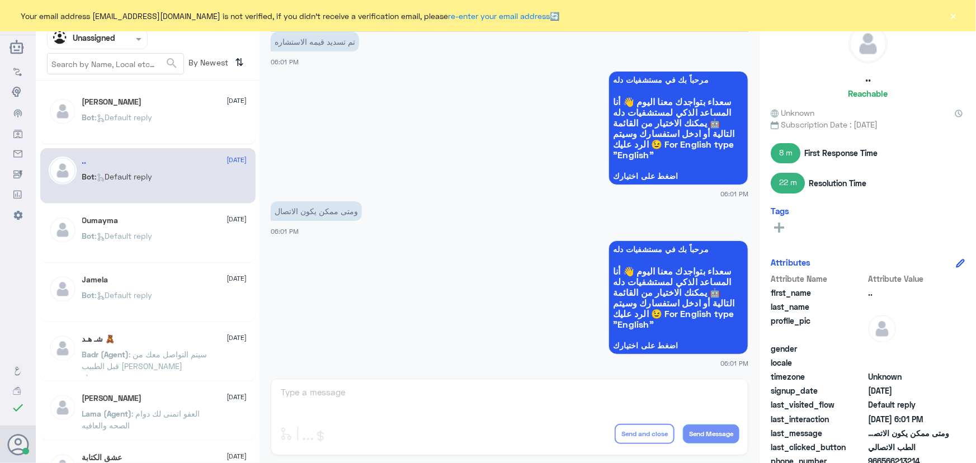
click at [148, 240] on p "Bot : Default reply" at bounding box center [117, 244] width 70 height 28
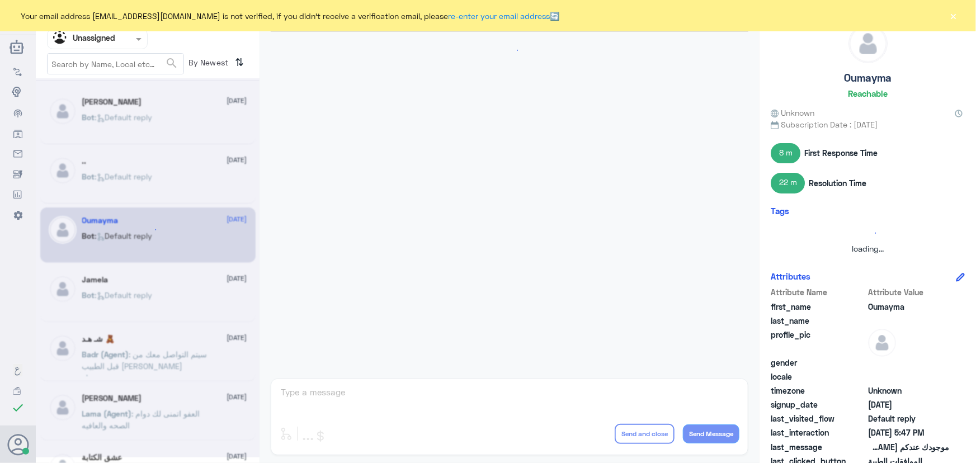
scroll to position [464, 0]
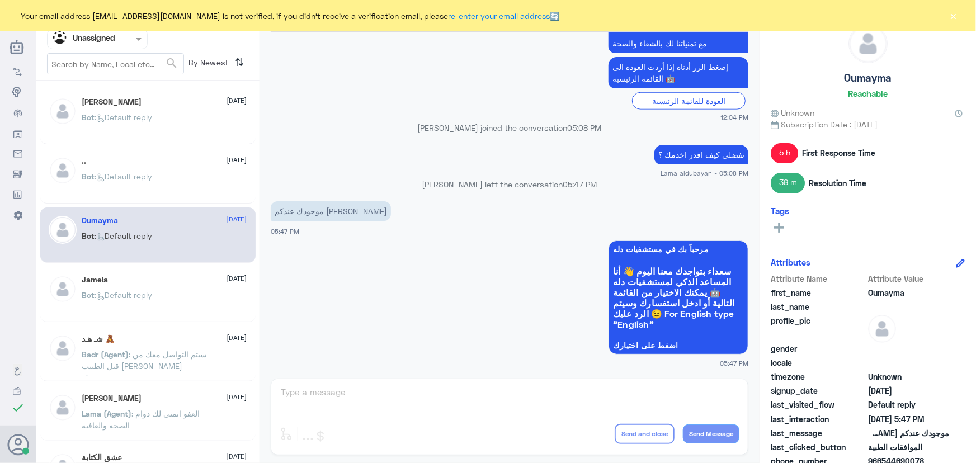
click at [149, 280] on div "Jamela 13 September" at bounding box center [164, 280] width 165 height 10
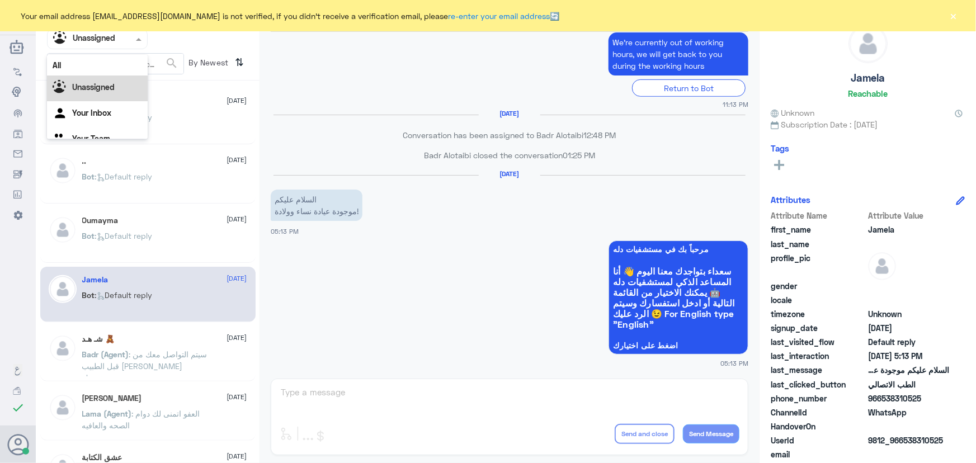
click at [105, 34] on input "text" at bounding box center [84, 38] width 62 height 13
click at [106, 62] on div "Unassigned" at bounding box center [97, 75] width 101 height 26
click at [107, 46] on div "Agent Filter Unassigned" at bounding box center [97, 39] width 101 height 20
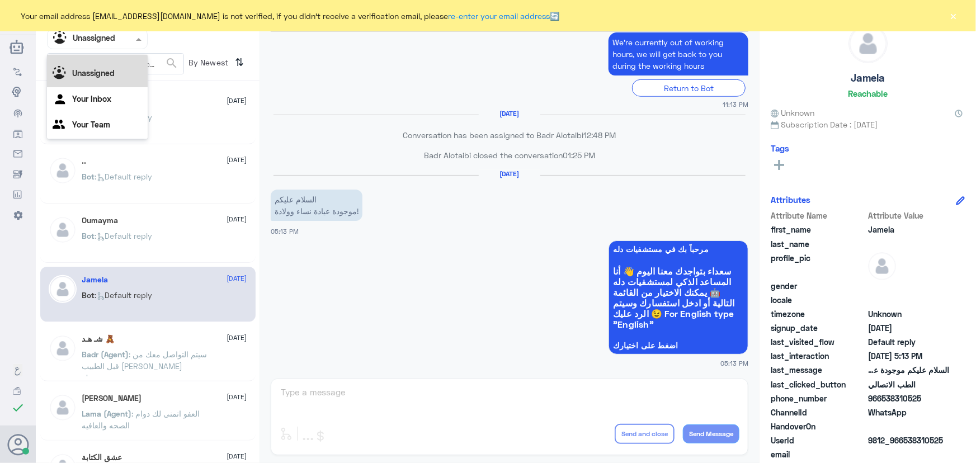
click at [108, 56] on div "All" at bounding box center [97, 51] width 101 height 21
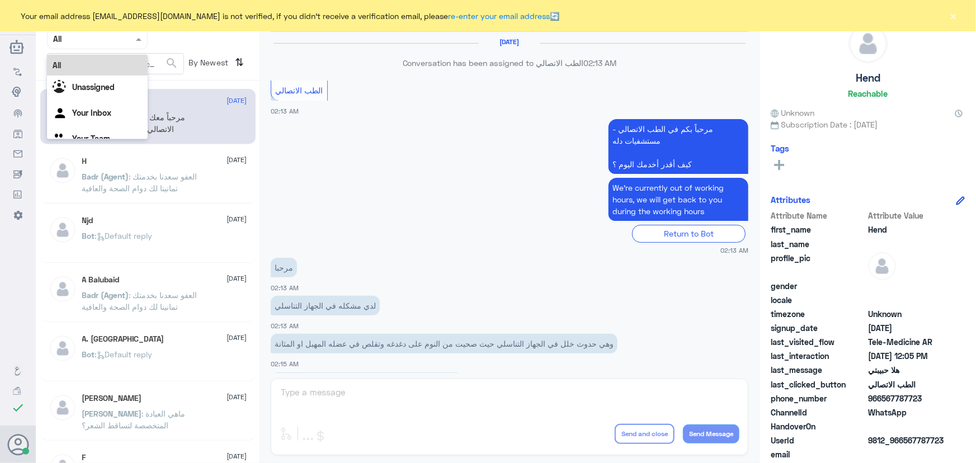
click at [108, 39] on input "text" at bounding box center [84, 38] width 62 height 13
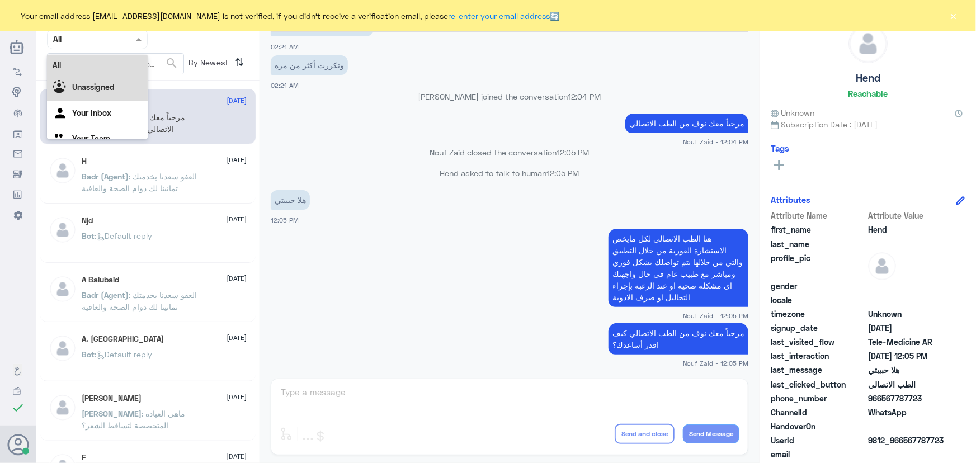
click at [106, 78] on div "Unassigned" at bounding box center [97, 88] width 101 height 26
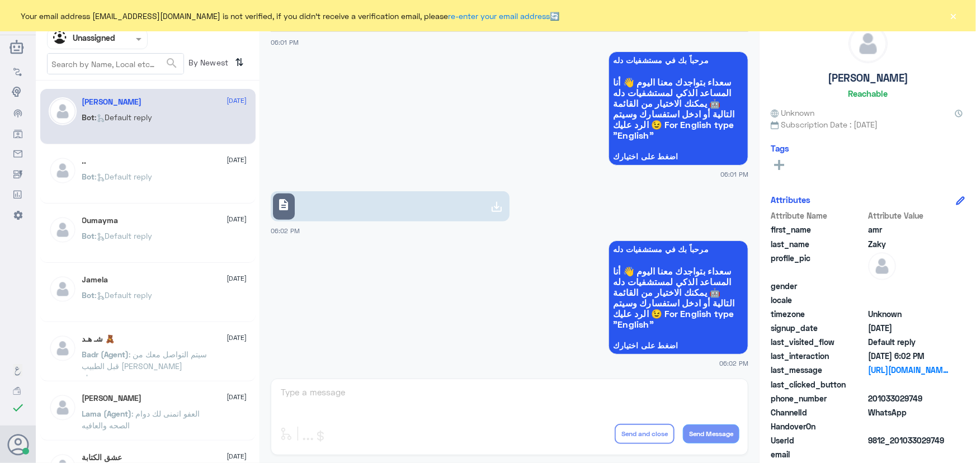
click at [144, 174] on span ": Default reply" at bounding box center [124, 177] width 58 height 10
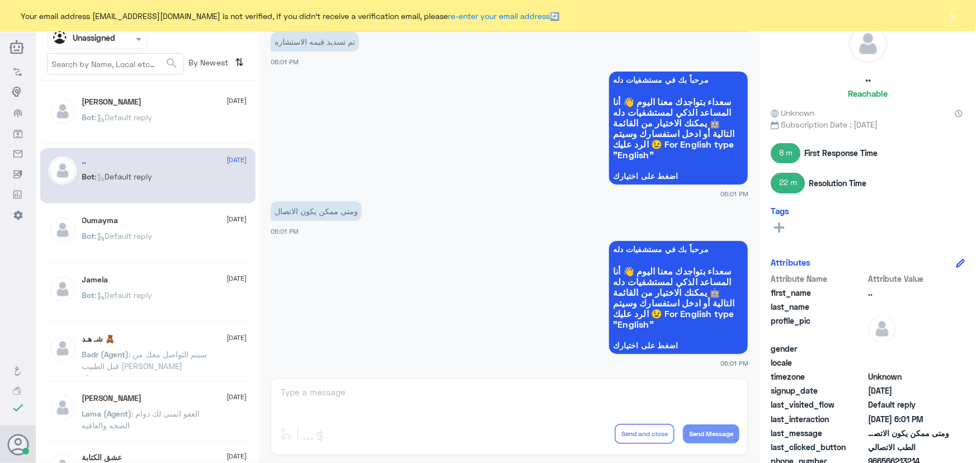
click at [138, 233] on span ": Default reply" at bounding box center [124, 236] width 58 height 10
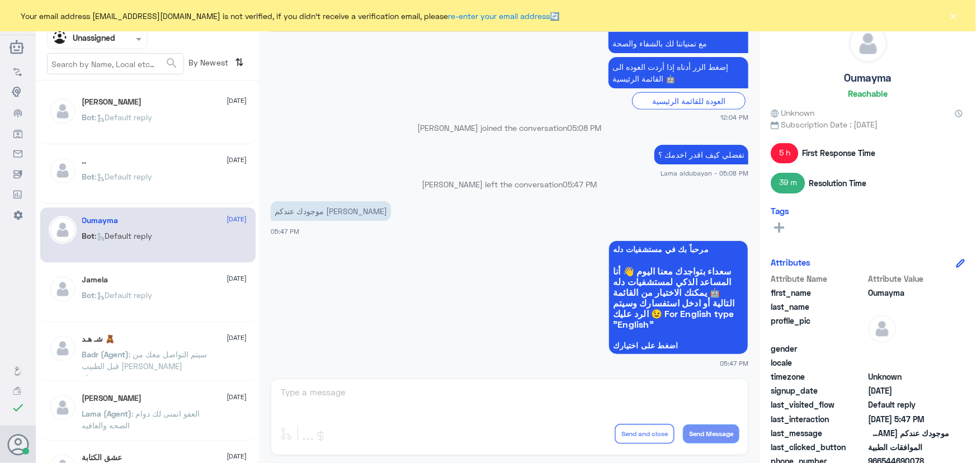
click at [148, 196] on p "Bot : Default reply" at bounding box center [117, 185] width 70 height 28
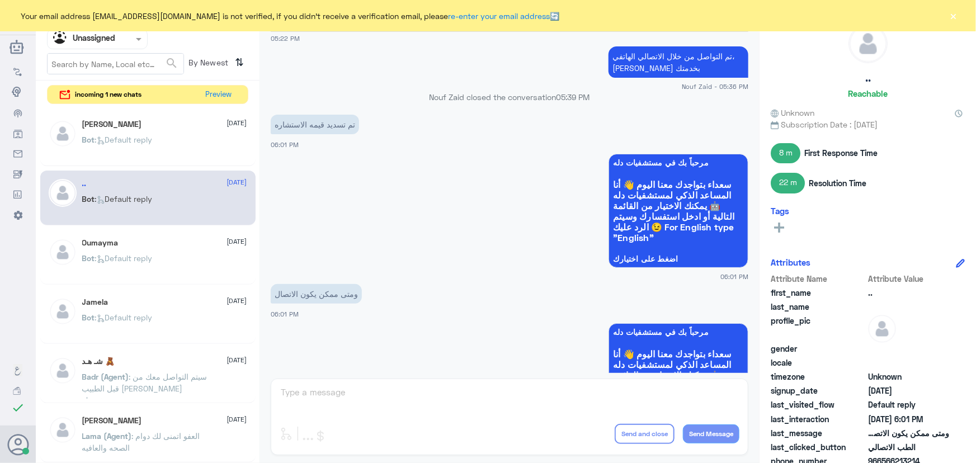
scroll to position [558, 0]
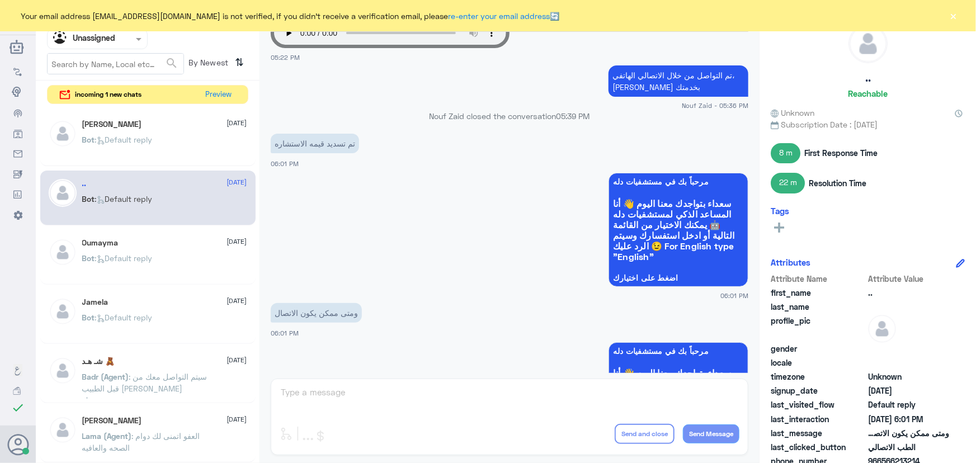
click at [951, 15] on button "×" at bounding box center [953, 15] width 11 height 11
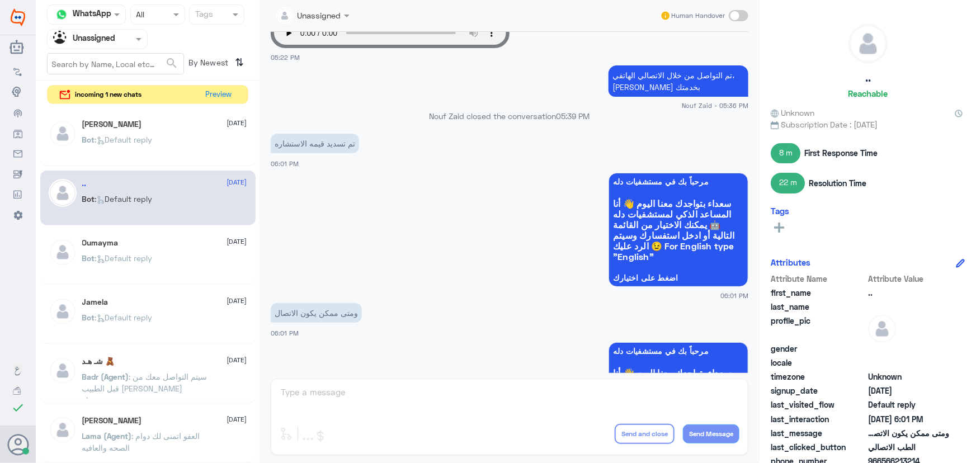
click at [735, 15] on span at bounding box center [739, 15] width 20 height 11
click at [0, 0] on input "checkbox" at bounding box center [0, 0] width 0 height 0
click at [408, 403] on textarea at bounding box center [510, 398] width 460 height 27
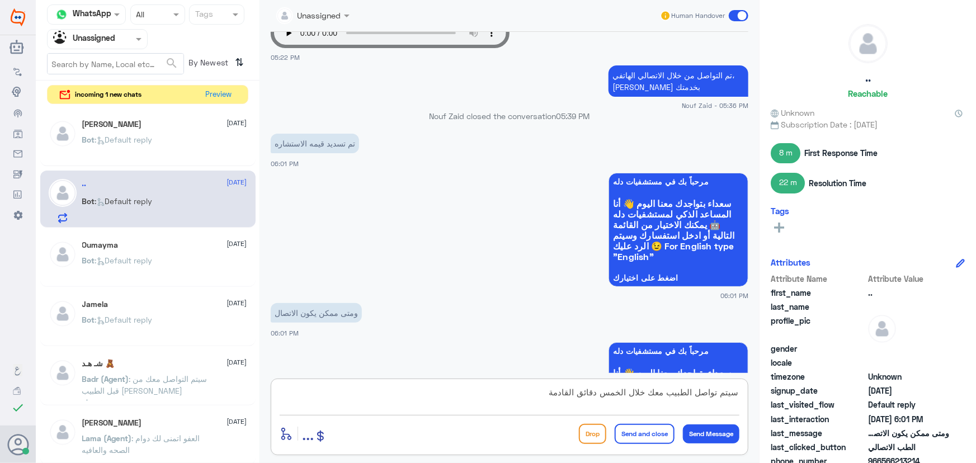
type textarea "سيتم تواصل الطبيب معك خلال الخمس دقائق القادمة"
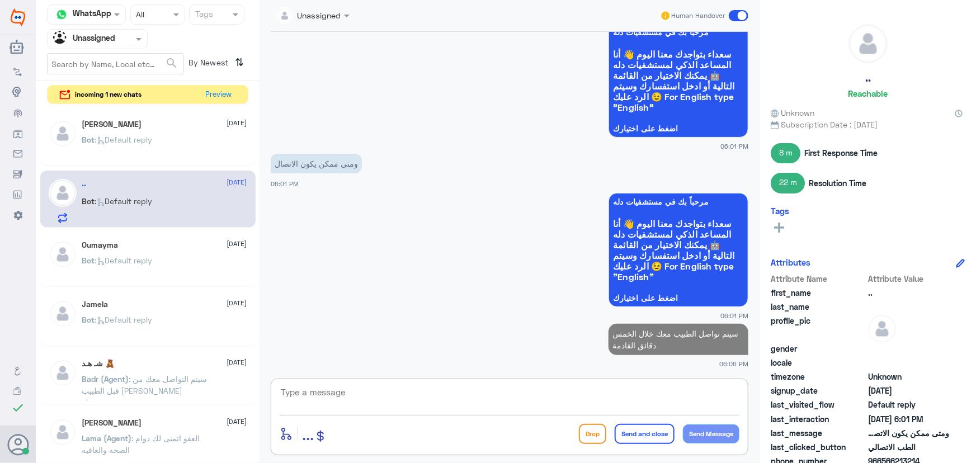
click at [739, 11] on span at bounding box center [739, 15] width 20 height 11
click at [0, 0] on input "checkbox" at bounding box center [0, 0] width 0 height 0
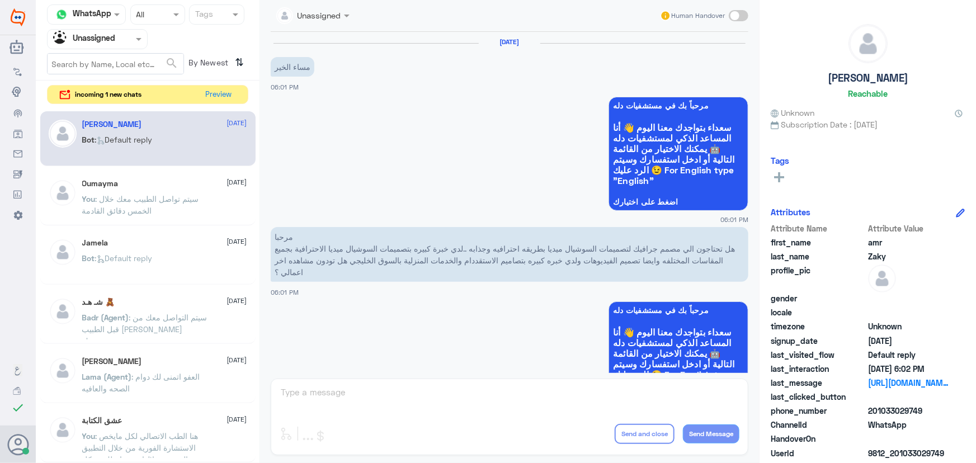
scroll to position [250, 0]
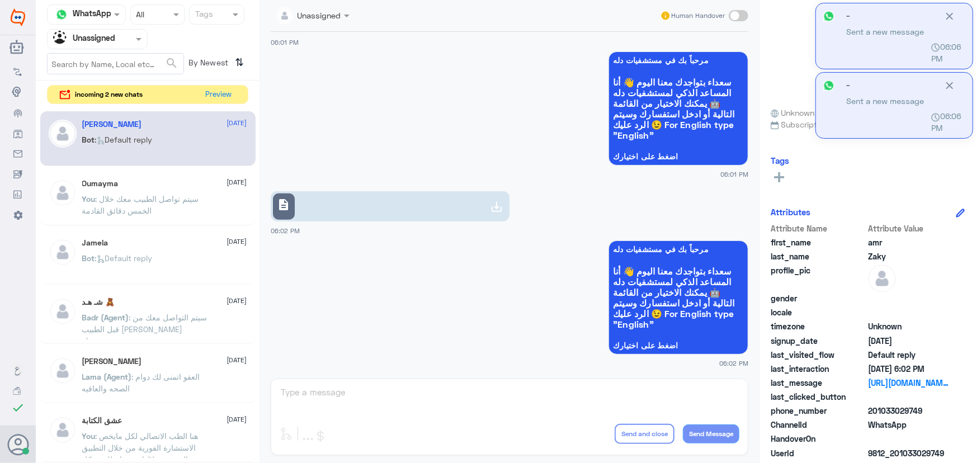
click at [124, 31] on div "Agent Filter Unassigned" at bounding box center [91, 39] width 86 height 17
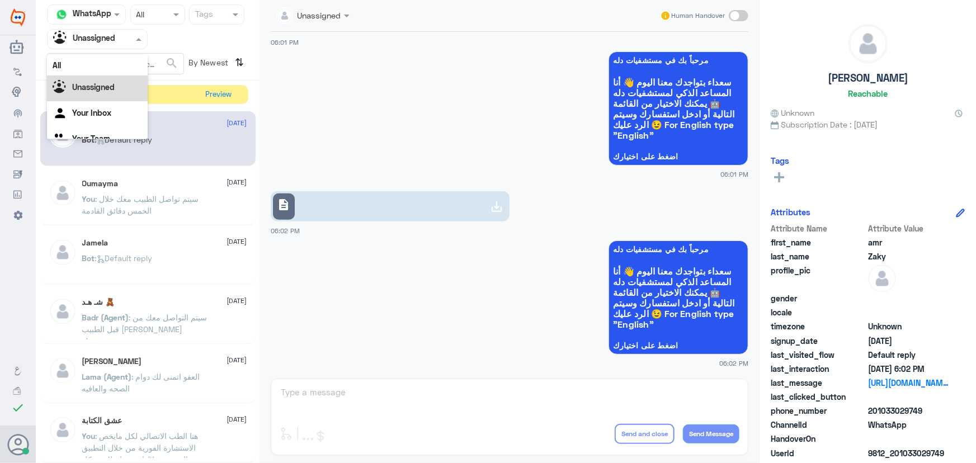
scroll to position [14, 0]
click at [110, 103] on div "Your Inbox" at bounding box center [97, 100] width 101 height 26
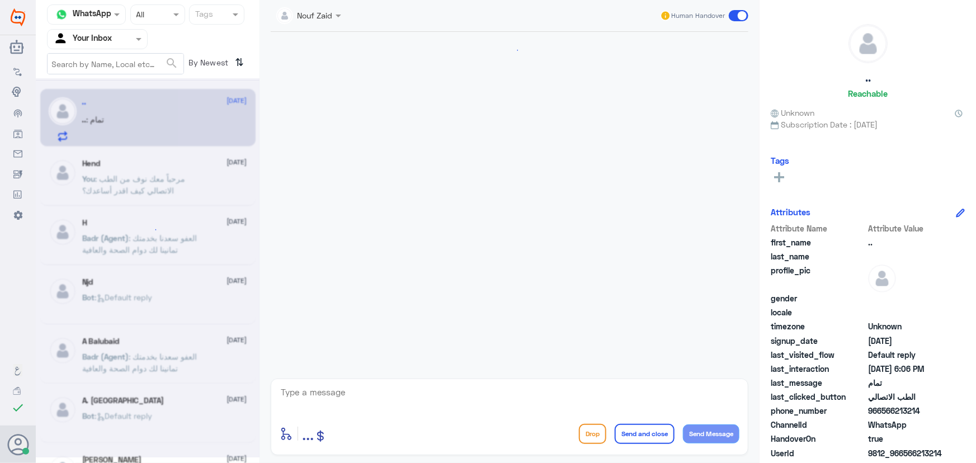
scroll to position [620, 0]
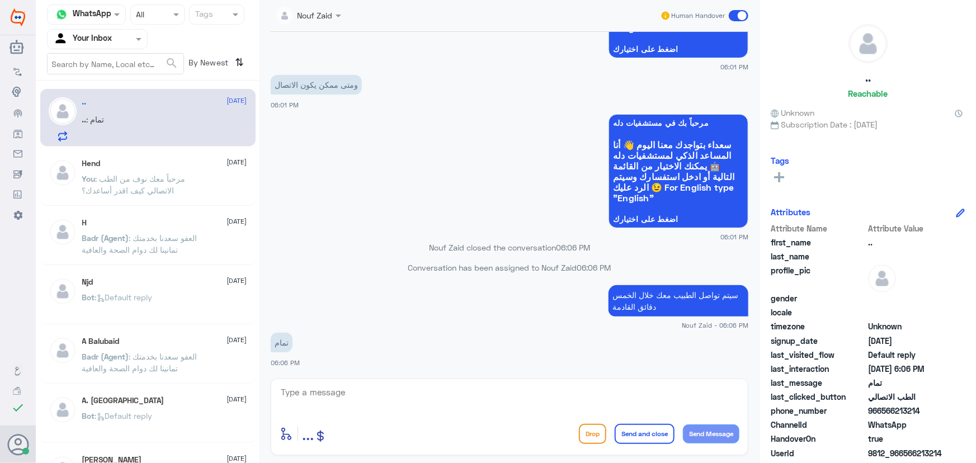
drag, startPoint x: 733, startPoint y: 19, endPoint x: 728, endPoint y: 17, distance: 5.8
click at [729, 17] on span at bounding box center [739, 15] width 20 height 11
click at [0, 0] on input "checkbox" at bounding box center [0, 0] width 0 height 0
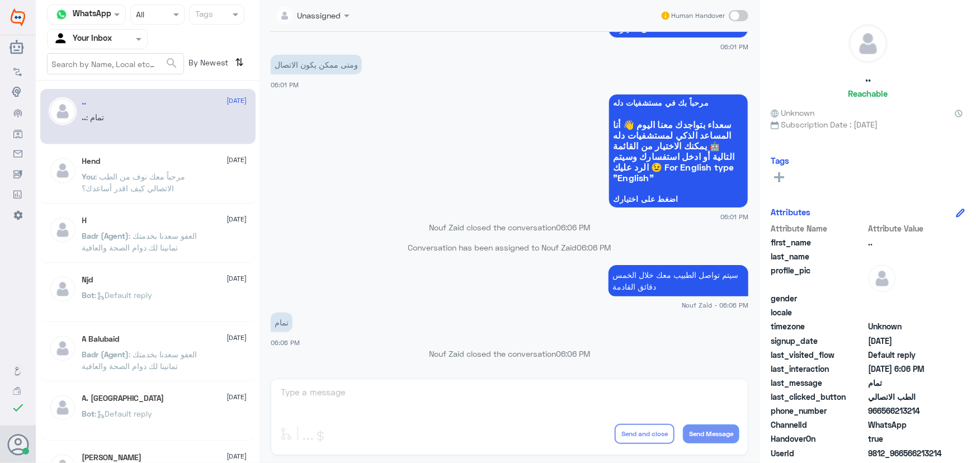
click at [103, 33] on input "text" at bounding box center [84, 38] width 62 height 13
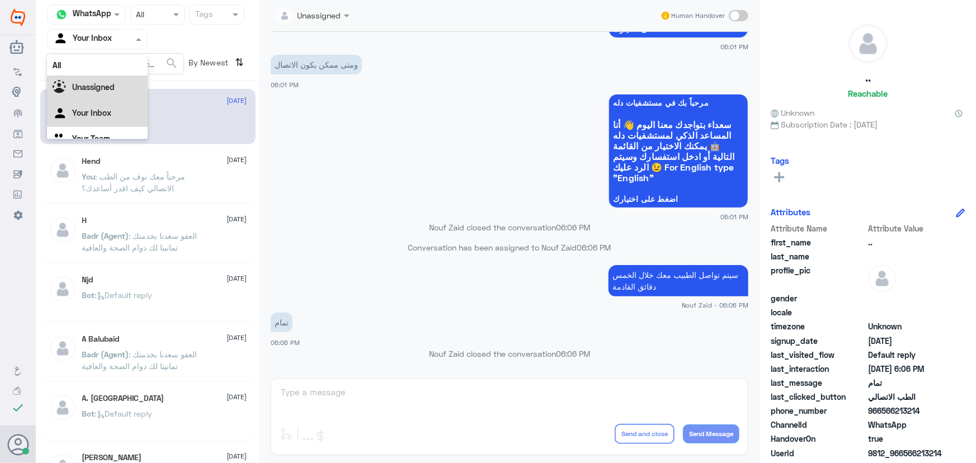
scroll to position [14, 0]
click at [117, 65] on div "Unassigned" at bounding box center [97, 75] width 101 height 26
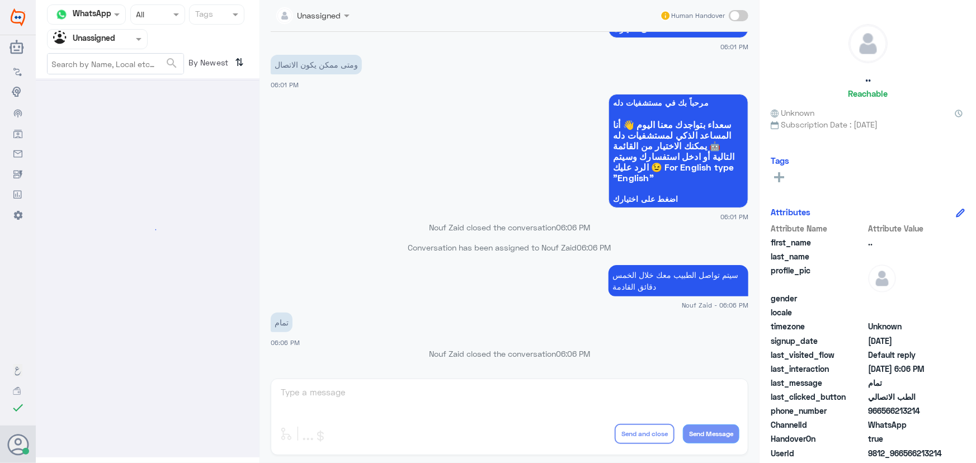
click at [100, 39] on input "text" at bounding box center [84, 38] width 62 height 13
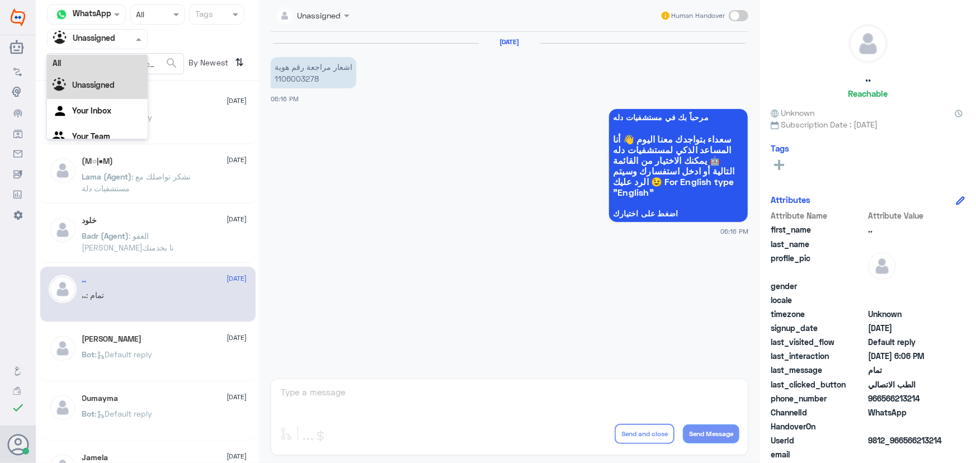
scroll to position [0, 0]
click at [110, 69] on div "All" at bounding box center [97, 65] width 101 height 21
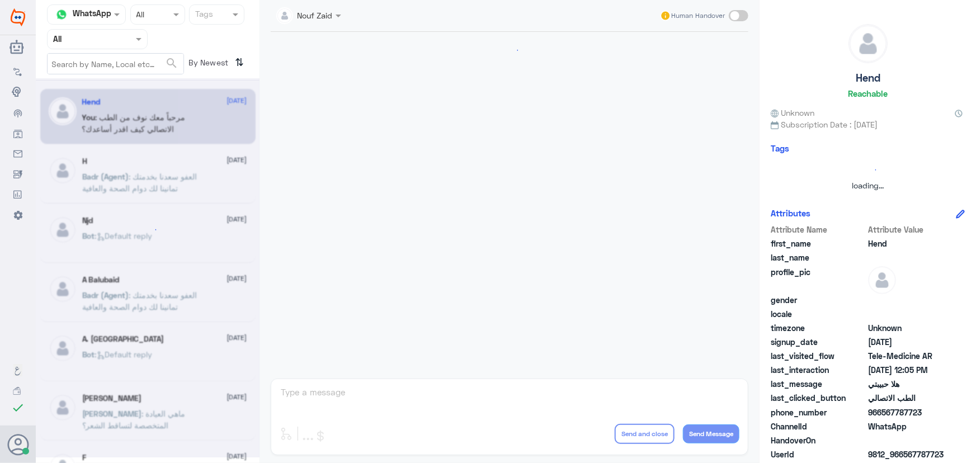
scroll to position [508, 0]
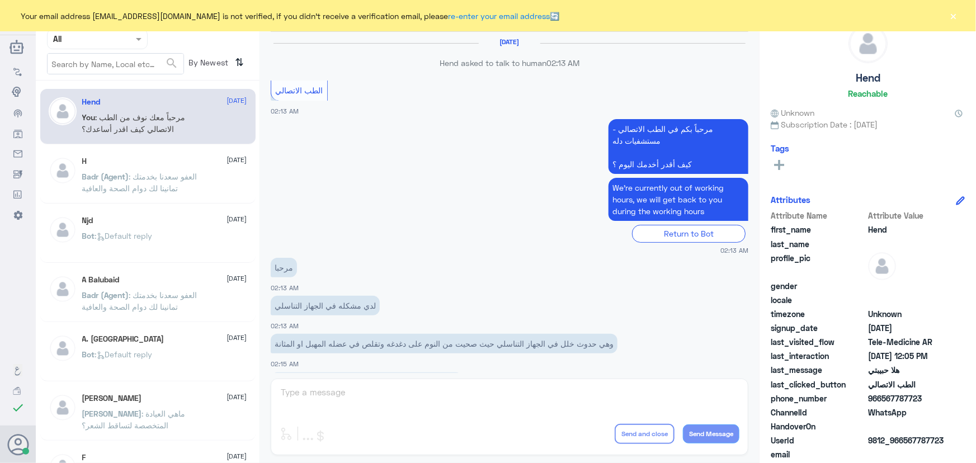
scroll to position [508, 0]
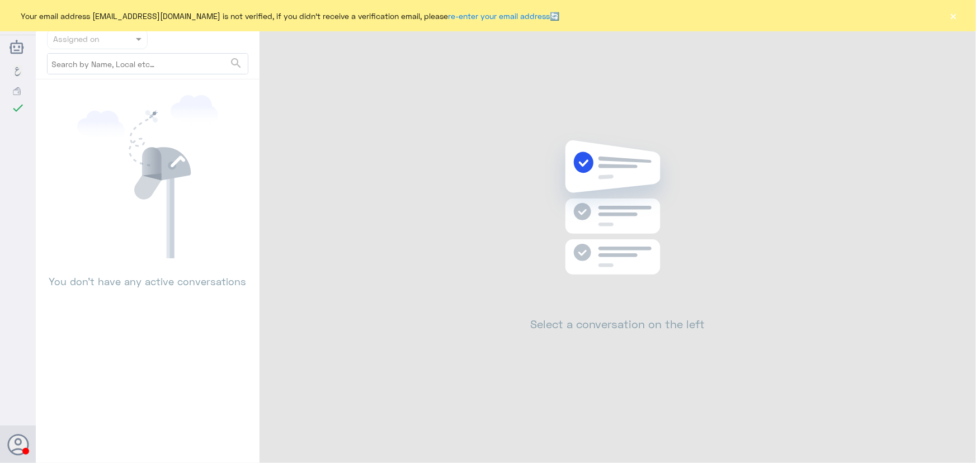
click at [952, 15] on button "×" at bounding box center [953, 15] width 11 height 11
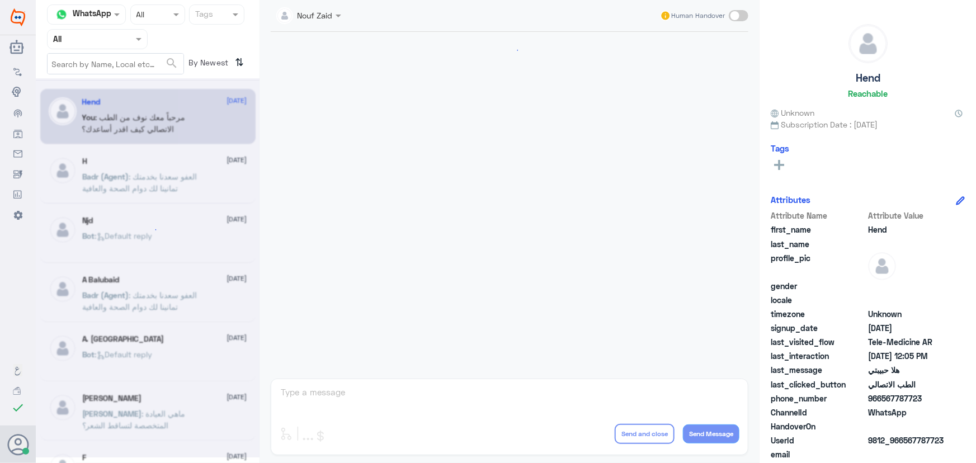
scroll to position [508, 0]
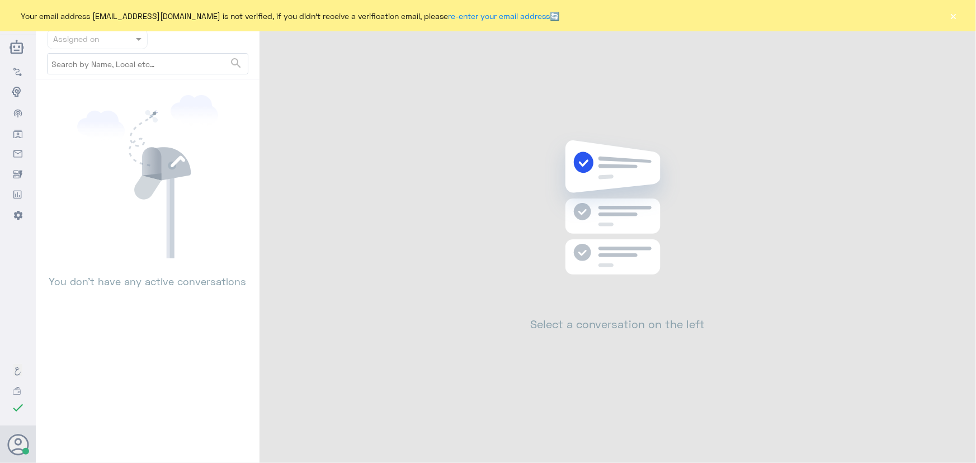
click at [952, 16] on button "×" at bounding box center [953, 15] width 11 height 11
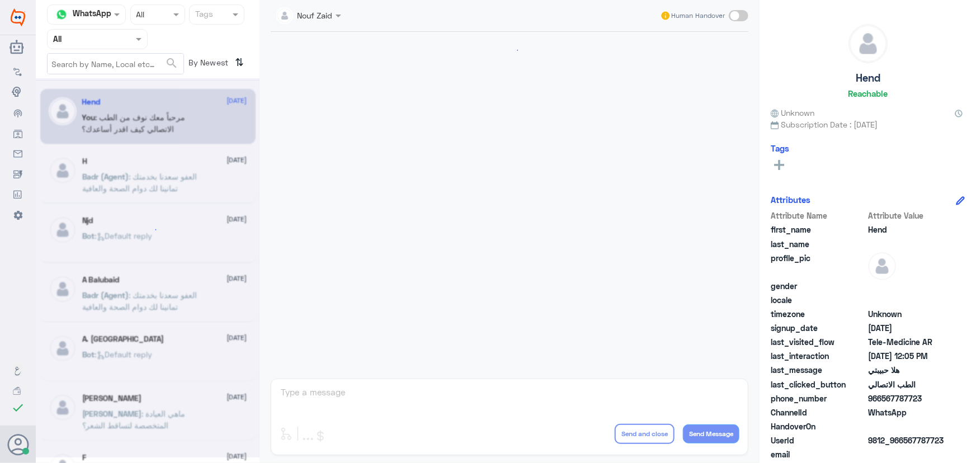
scroll to position [508, 0]
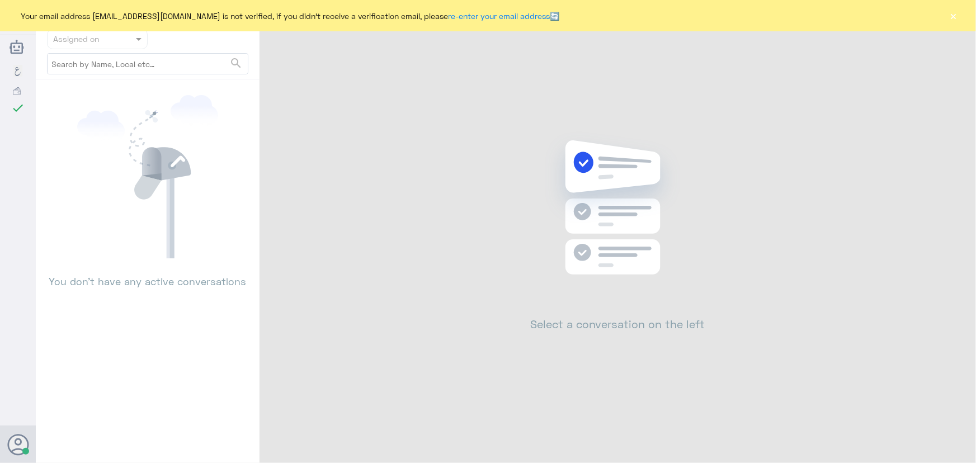
click at [961, 16] on div "Your email address [EMAIL_ADDRESS][DOMAIN_NAME] is not verified, if you didn't …" at bounding box center [488, 15] width 976 height 31
click at [948, 20] on button "×" at bounding box center [953, 15] width 11 height 11
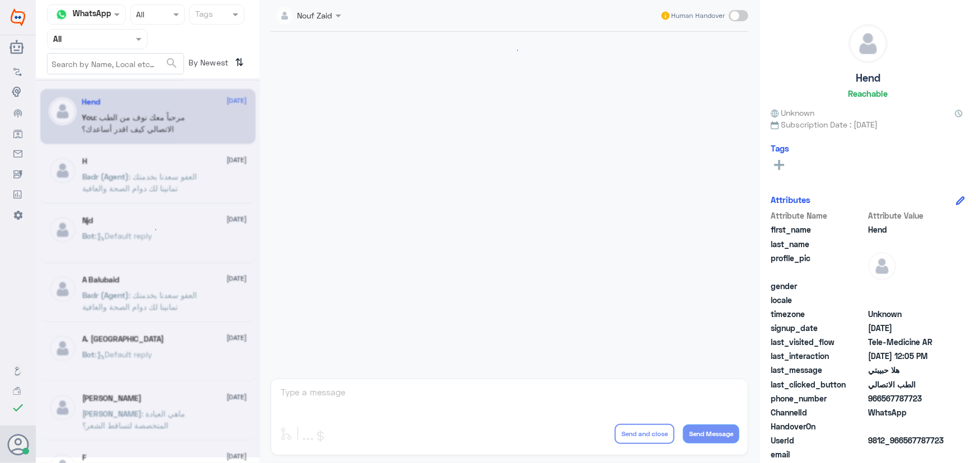
scroll to position [508, 0]
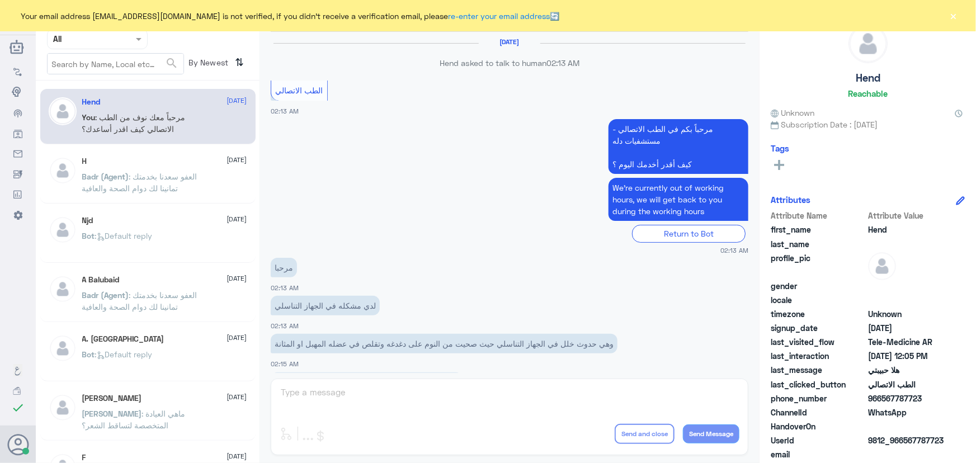
scroll to position [508, 0]
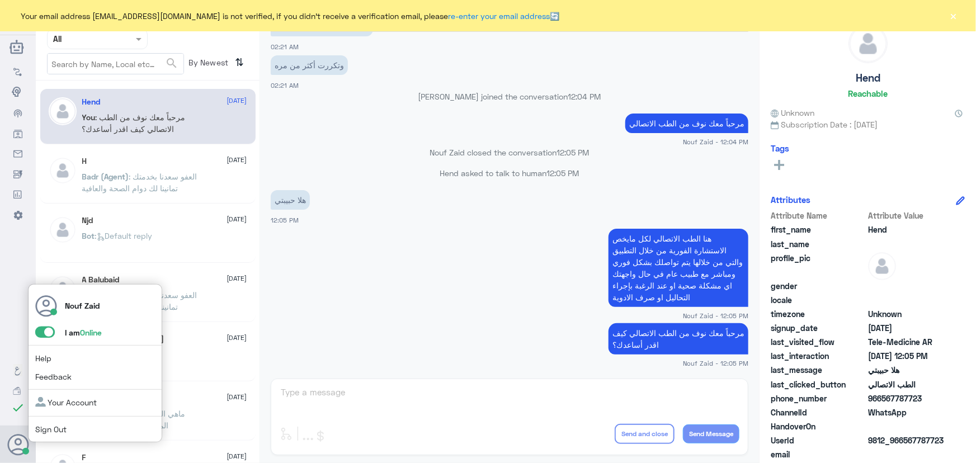
click at [40, 341] on div "Nouf Zaid I am Online Help Feedback Your Account Sign Out" at bounding box center [95, 363] width 134 height 159
click at [44, 336] on span at bounding box center [45, 332] width 20 height 11
click at [0, 0] on input "checkbox" at bounding box center [0, 0] width 0 height 0
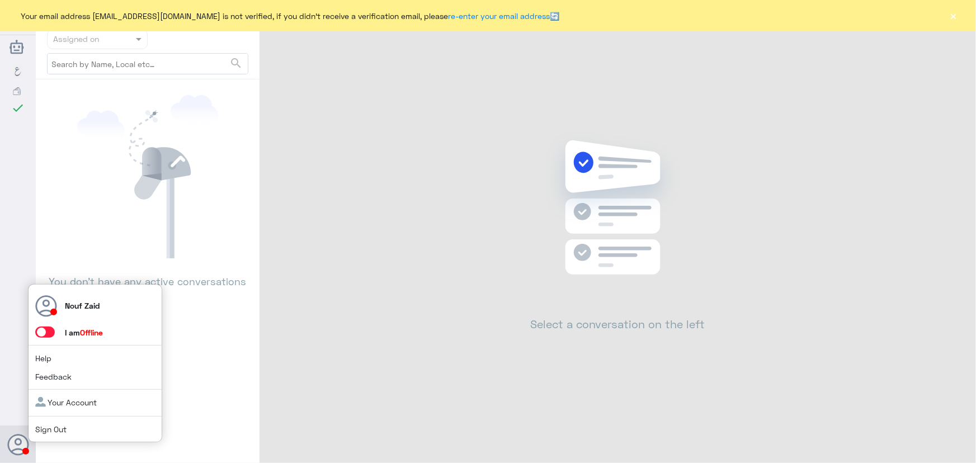
click at [22, 447] on icon at bounding box center [18, 445] width 22 height 22
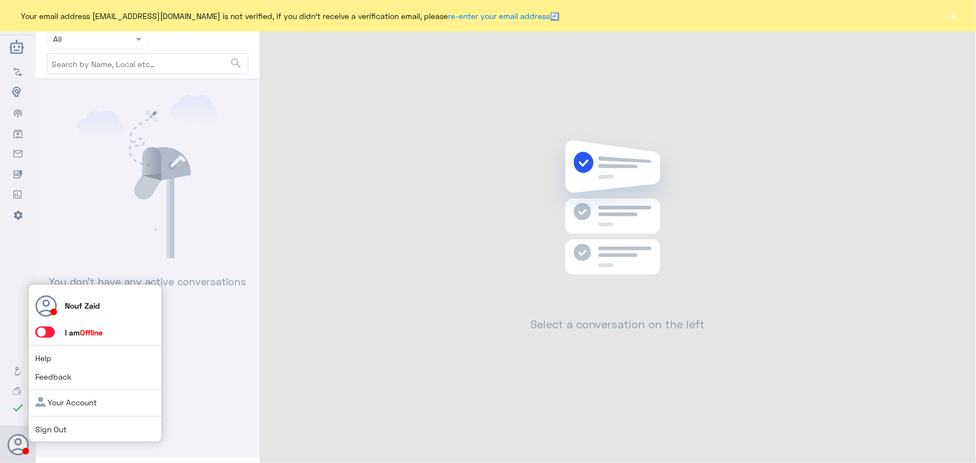
click at [43, 334] on span at bounding box center [45, 332] width 20 height 11
click at [0, 0] on input "checkbox" at bounding box center [0, 0] width 0 height 0
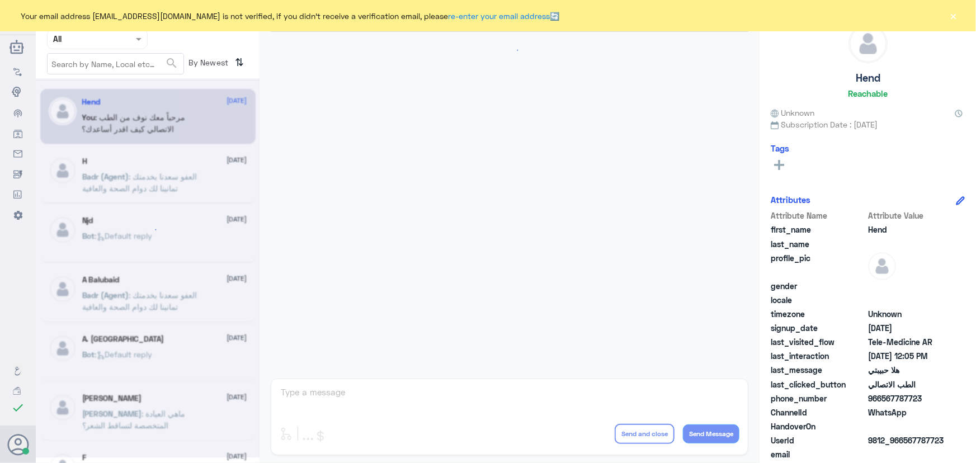
scroll to position [508, 0]
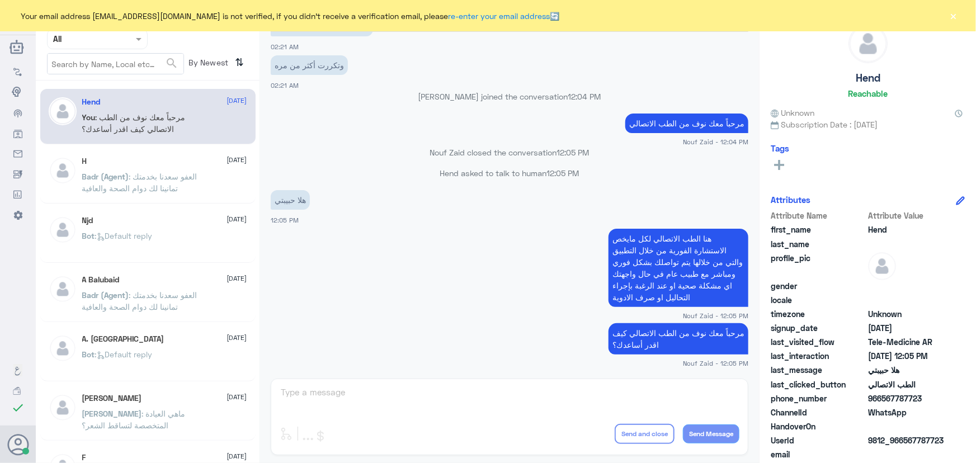
click at [960, 6] on div "Your email address [EMAIL_ADDRESS][DOMAIN_NAME] is not verified, if you didn't …" at bounding box center [488, 15] width 976 height 31
click at [958, 16] on button "×" at bounding box center [953, 15] width 11 height 11
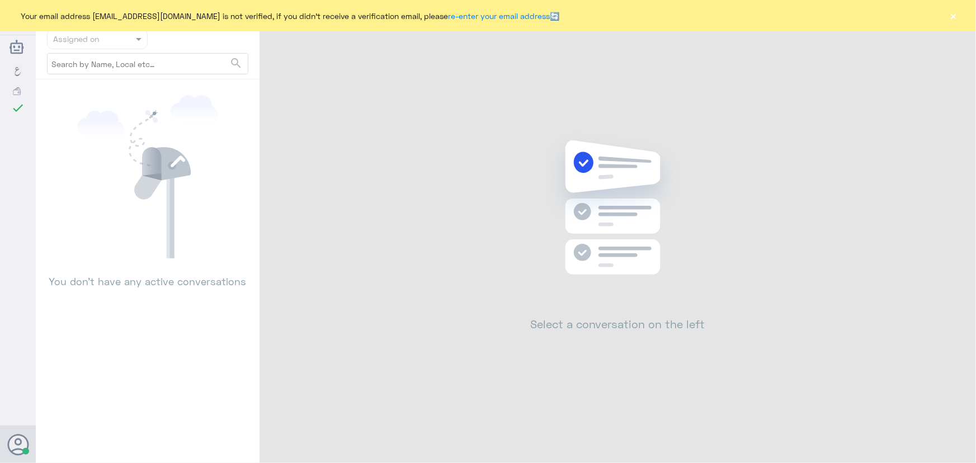
click at [949, 11] on button "×" at bounding box center [953, 15] width 11 height 11
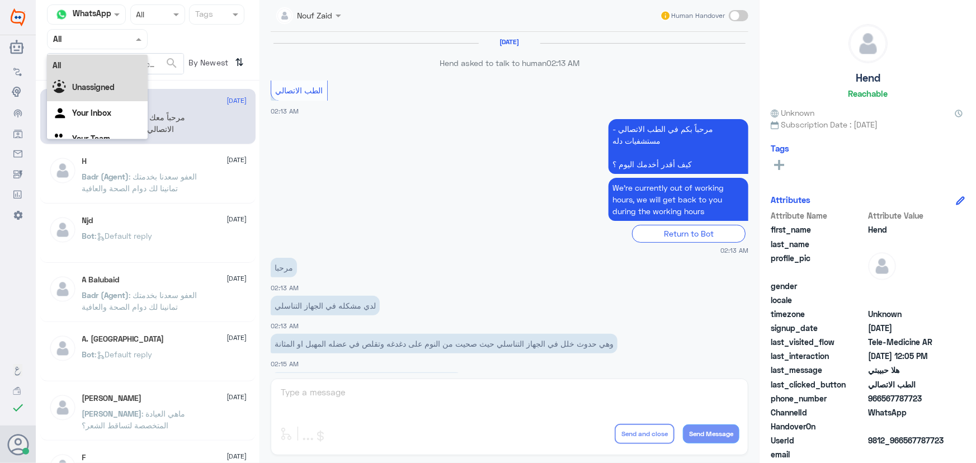
scroll to position [508, 0]
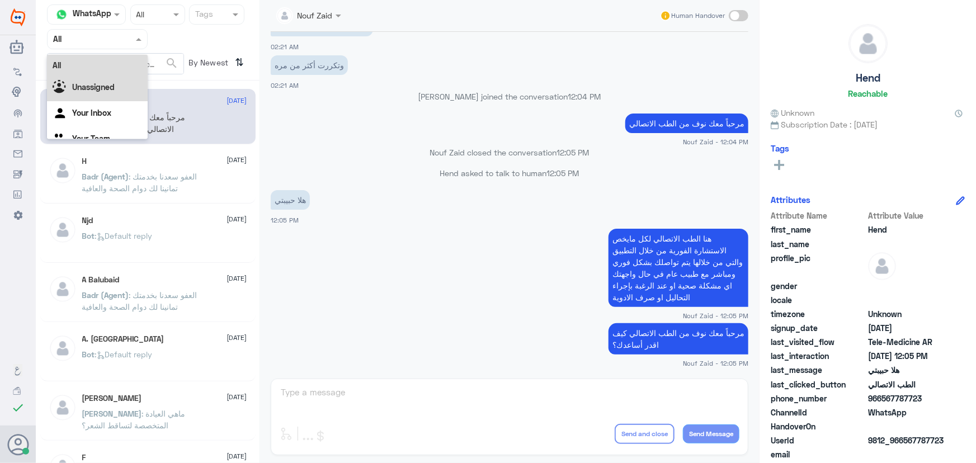
click at [95, 91] on b "Unassigned" at bounding box center [93, 87] width 43 height 10
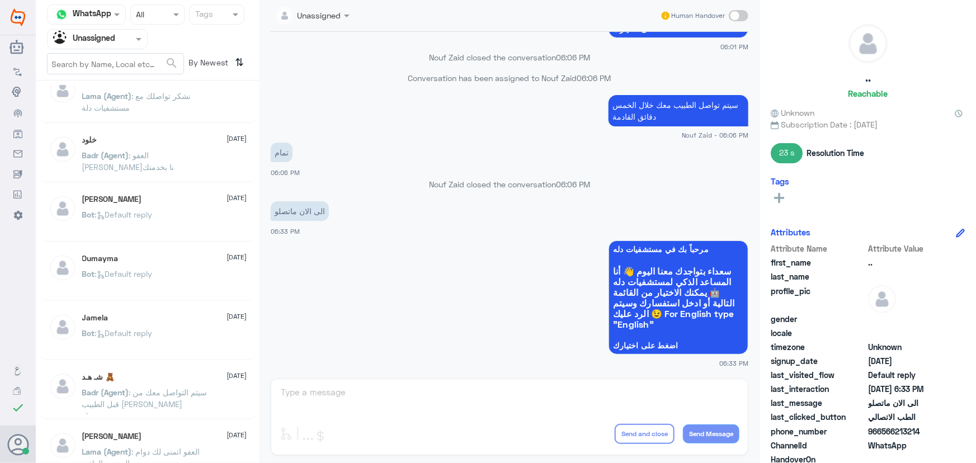
scroll to position [152, 0]
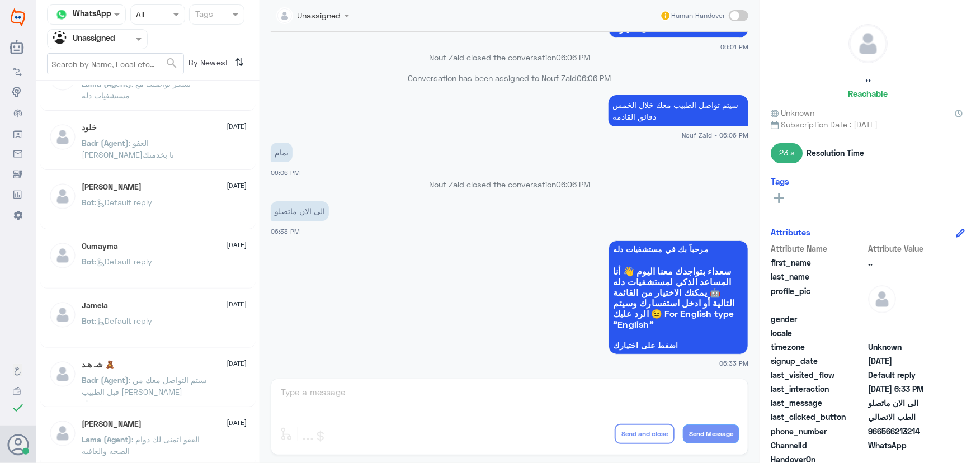
click at [128, 40] on div at bounding box center [98, 38] width 100 height 13
click at [124, 58] on div "All" at bounding box center [97, 51] width 101 height 21
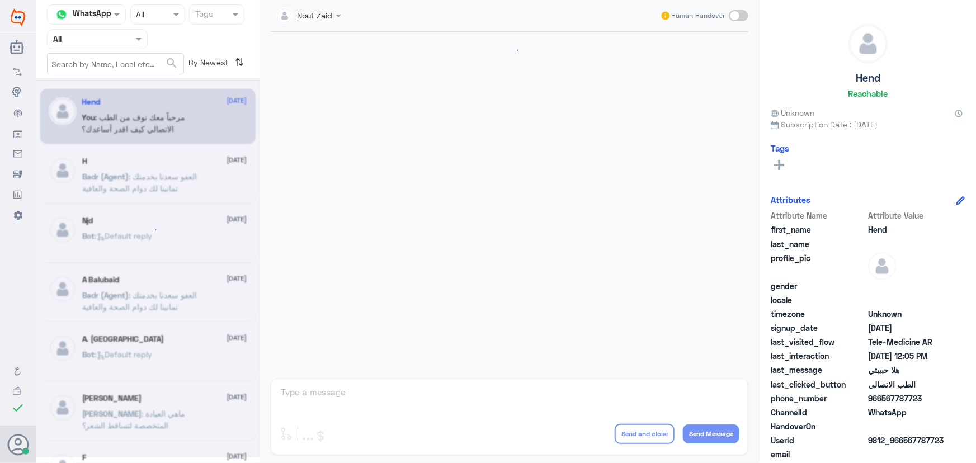
scroll to position [508, 0]
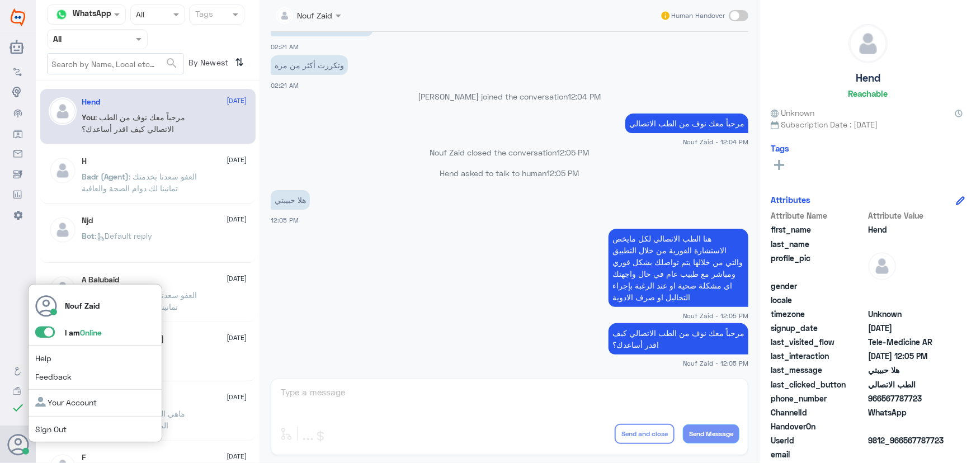
click at [39, 335] on span at bounding box center [45, 332] width 20 height 11
click at [0, 0] on input "checkbox" at bounding box center [0, 0] width 0 height 0
click at [49, 334] on span at bounding box center [45, 332] width 20 height 11
click at [0, 0] on input "checkbox" at bounding box center [0, 0] width 0 height 0
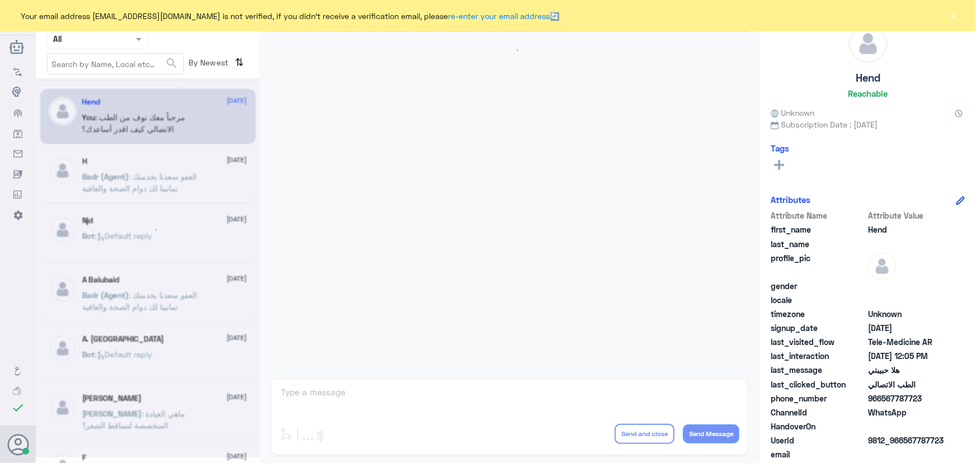
scroll to position [508, 0]
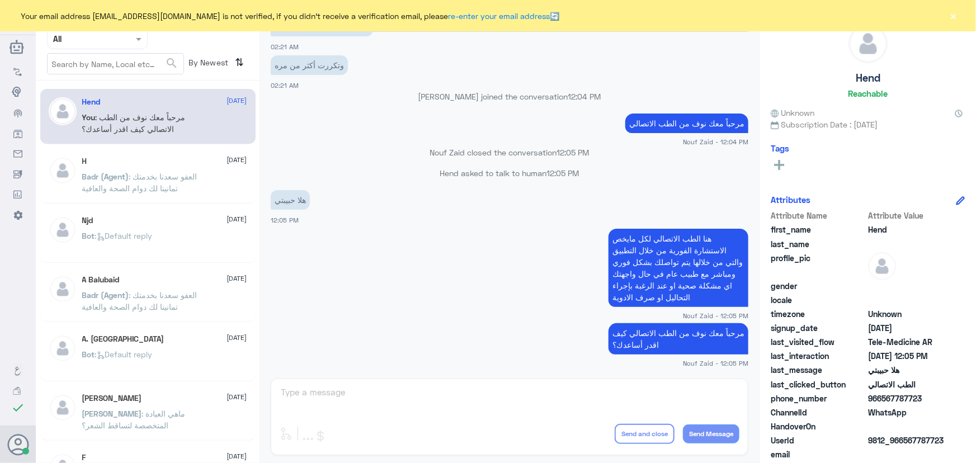
click at [960, 17] on div "Your email address [EMAIL_ADDRESS][DOMAIN_NAME] is not verified, if you didn't …" at bounding box center [488, 15] width 976 height 31
click at [958, 17] on button "×" at bounding box center [953, 15] width 11 height 11
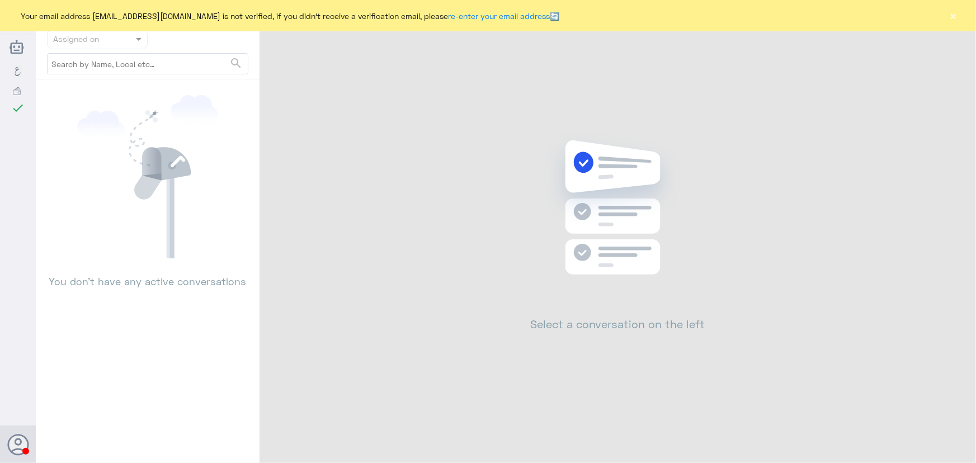
click at [951, 18] on button "×" at bounding box center [953, 15] width 11 height 11
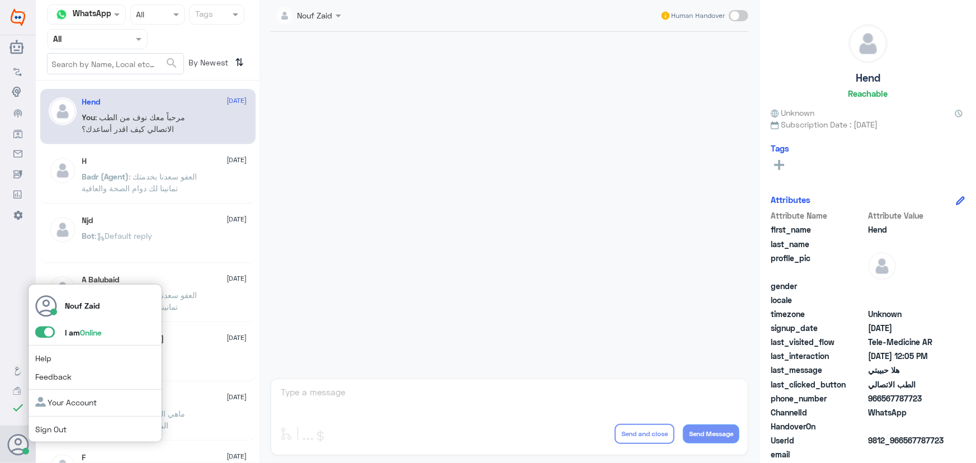
click at [49, 329] on span at bounding box center [45, 332] width 20 height 11
click at [0, 0] on input "checkbox" at bounding box center [0, 0] width 0 height 0
click at [37, 334] on span at bounding box center [45, 332] width 20 height 11
click at [0, 0] on input "checkbox" at bounding box center [0, 0] width 0 height 0
click at [36, 328] on span at bounding box center [45, 332] width 20 height 11
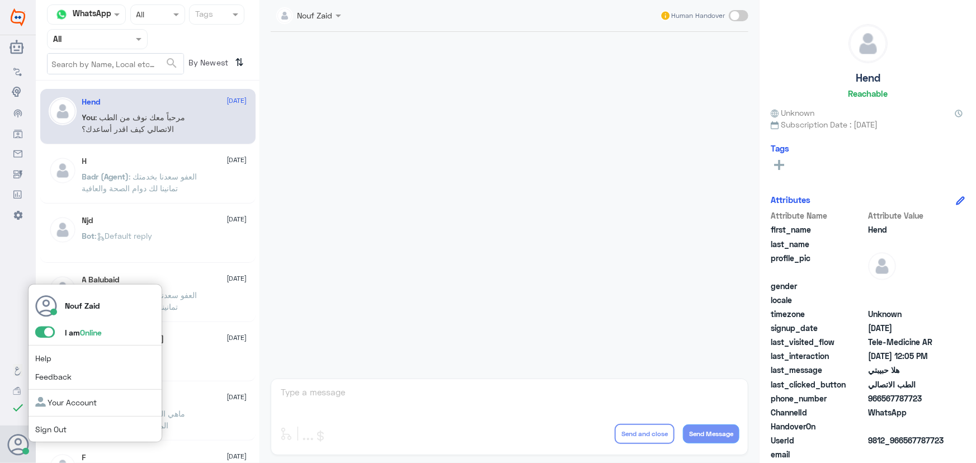
click at [0, 0] on input "checkbox" at bounding box center [0, 0] width 0 height 0
